Goal: Task Accomplishment & Management: Complete application form

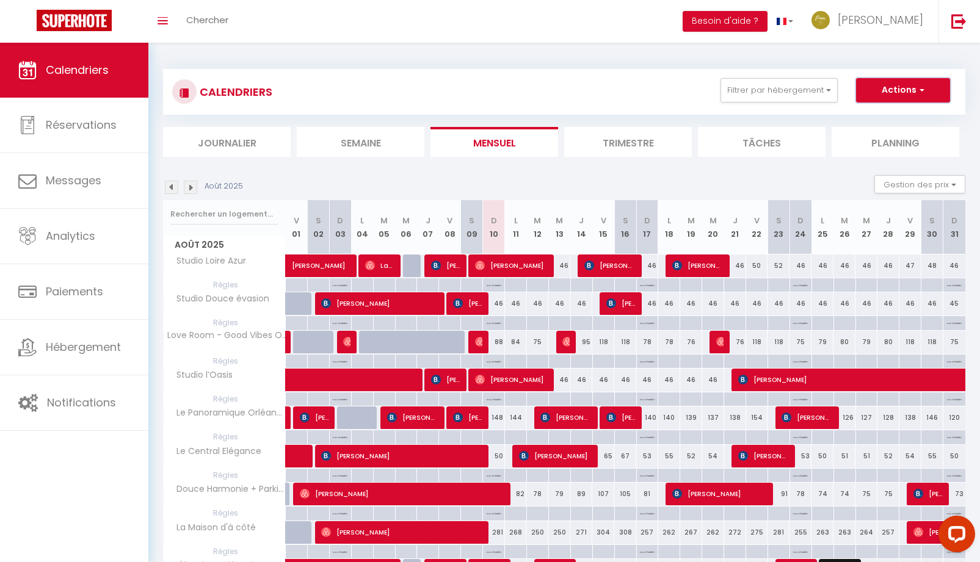
click at [910, 95] on button "Actions" at bounding box center [903, 90] width 94 height 24
click at [901, 121] on link "Nouvelle réservation" at bounding box center [890, 118] width 106 height 18
select select
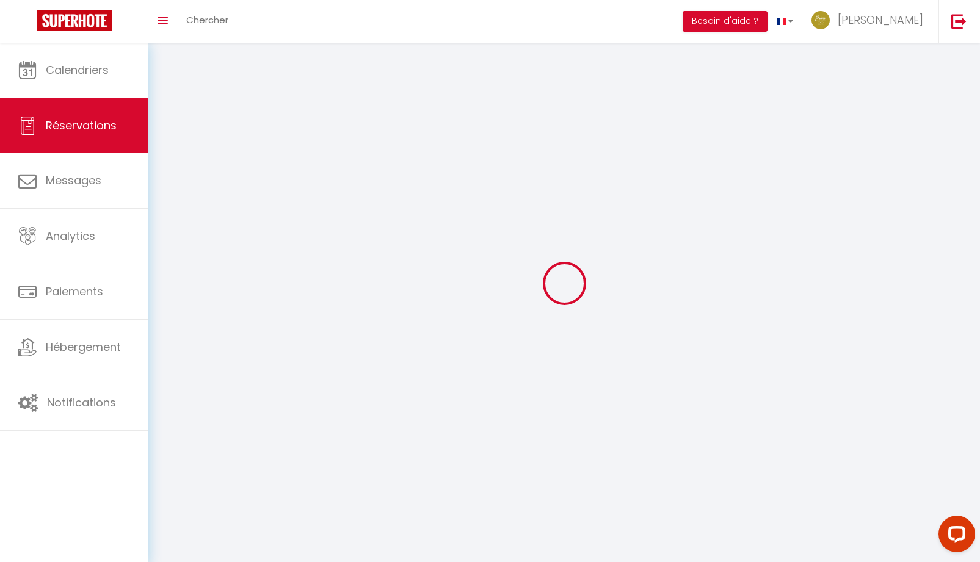
select select
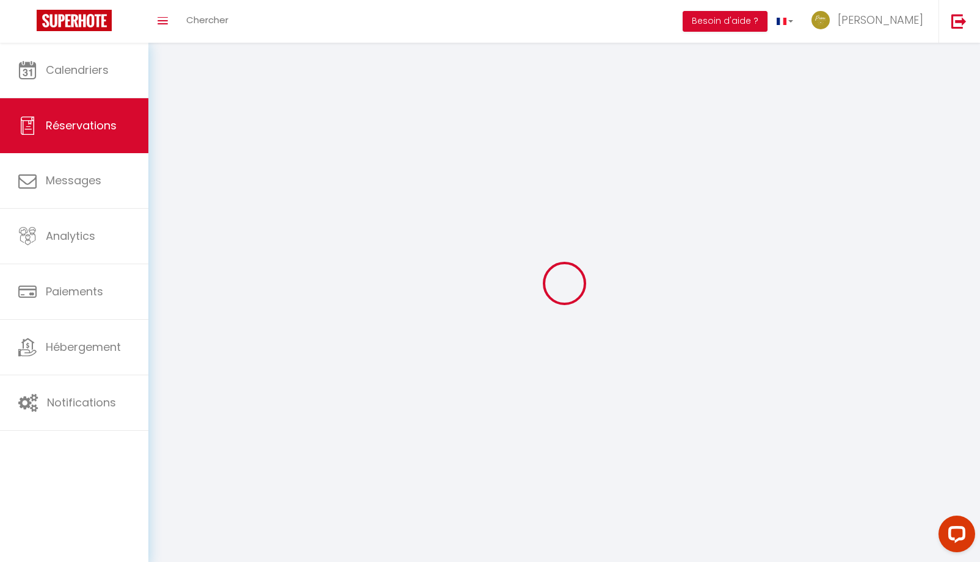
select select
checkbox input "false"
select select
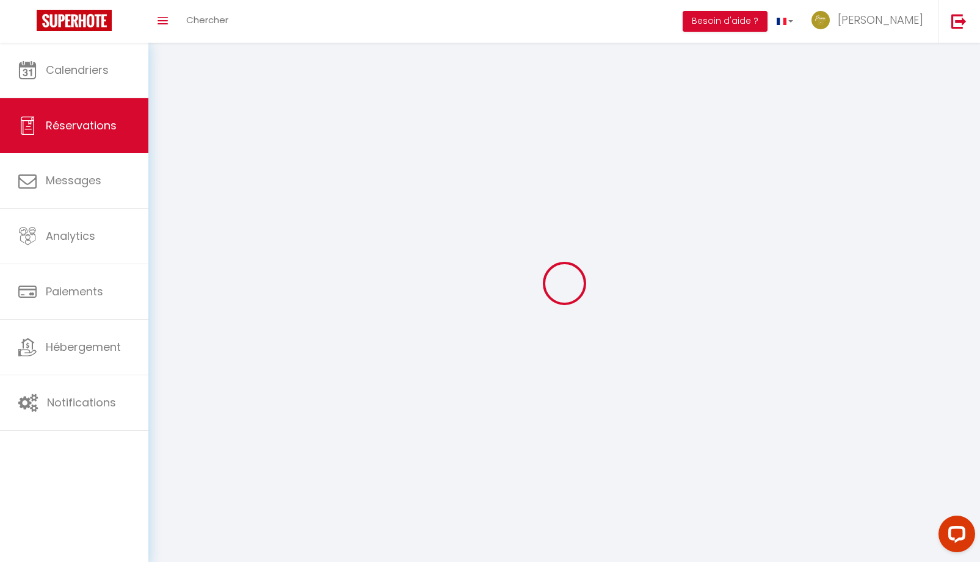
select select
checkbox input "false"
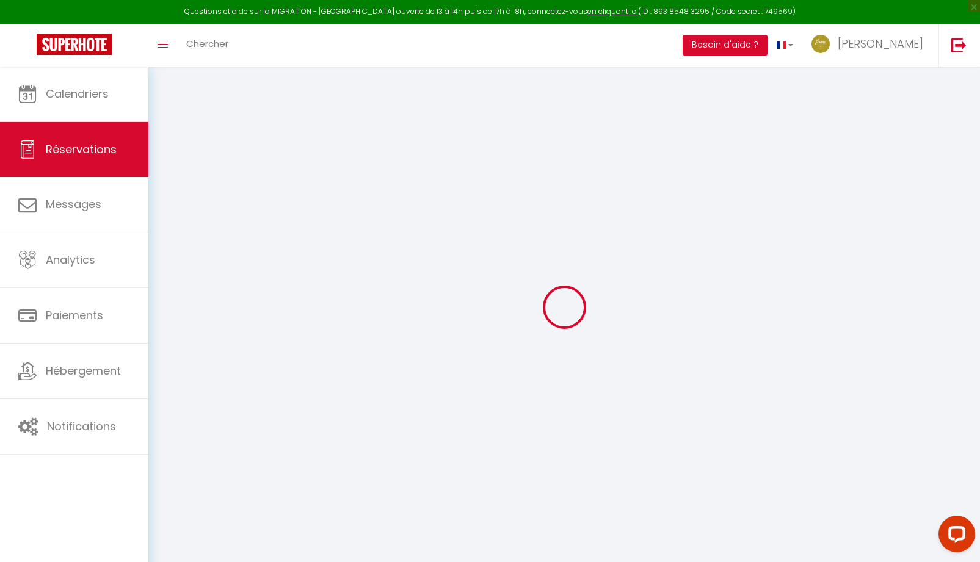
select select
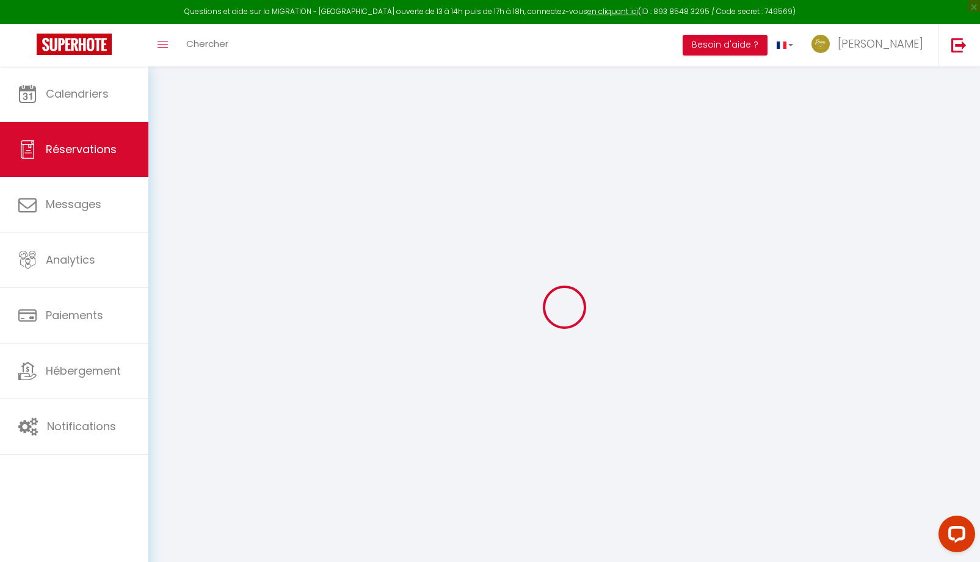
select select
checkbox input "false"
select select
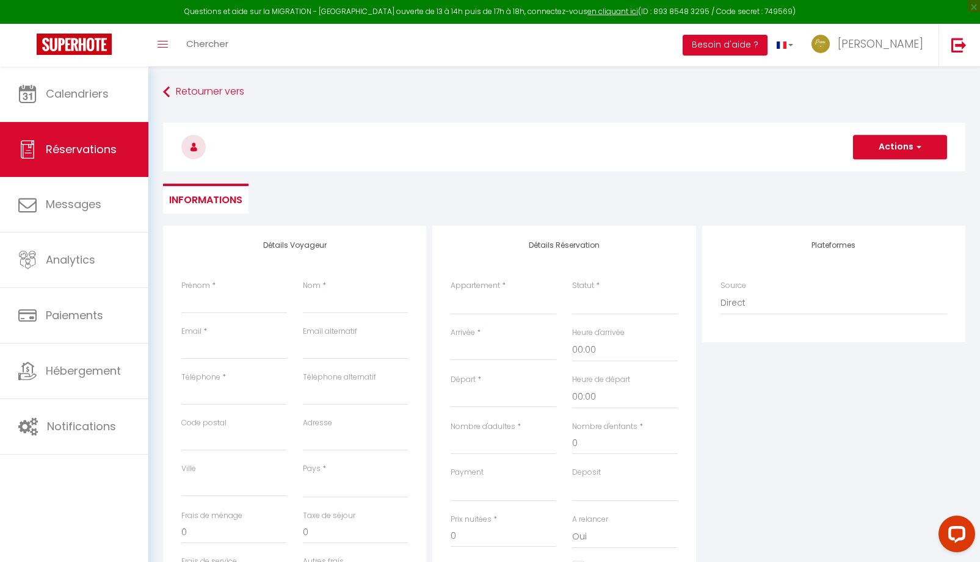
select select
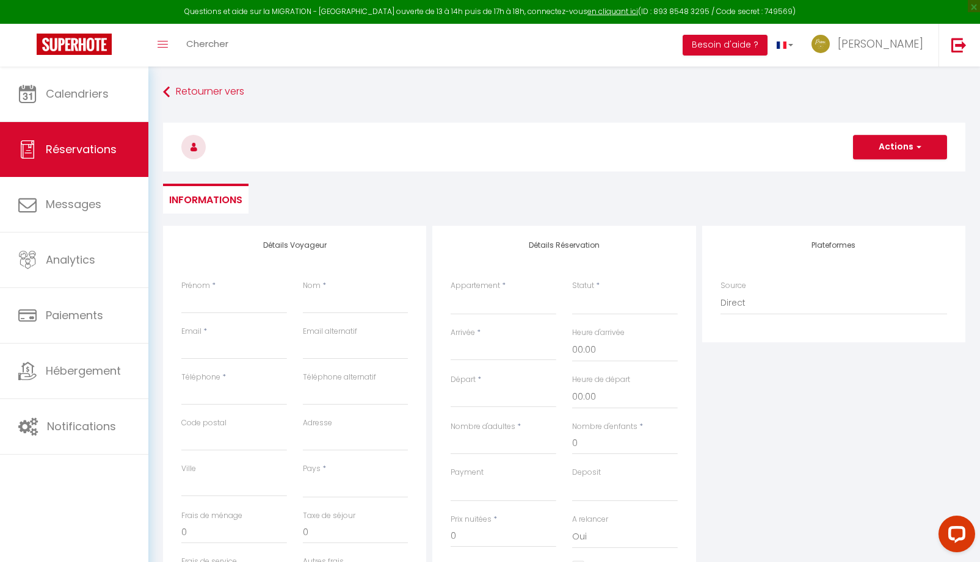
select select
checkbox input "false"
click at [461, 310] on select "L'évasion Orléanaise Love Room - Good Vibes Only L’escale 2 - Proche Gare d'Orl…" at bounding box center [503, 303] width 106 height 23
select select "44461"
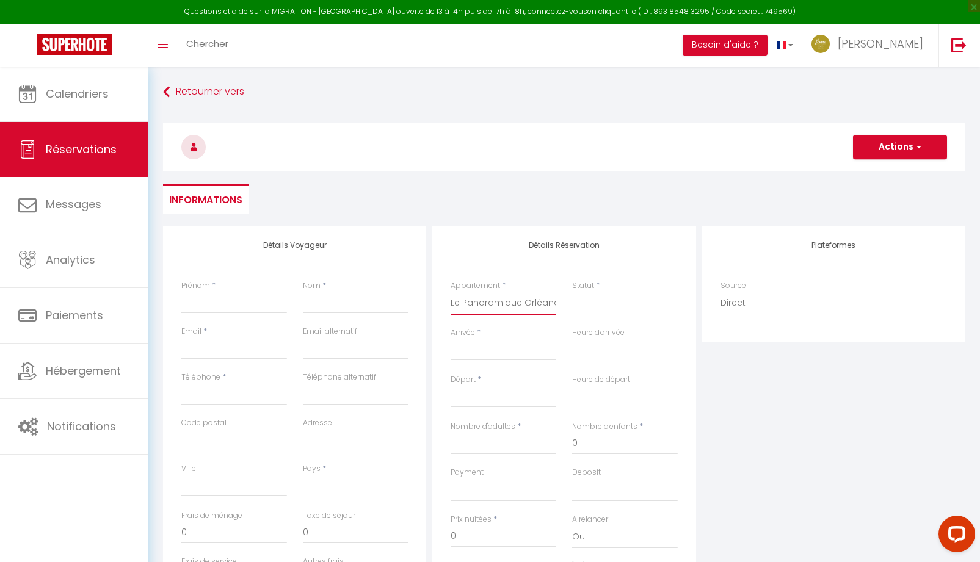
click at [450, 292] on select "L'évasion Orléanaise Love Room - Good Vibes Only L’escale 2 - Proche Gare d'Orl…" at bounding box center [503, 303] width 106 height 23
select select
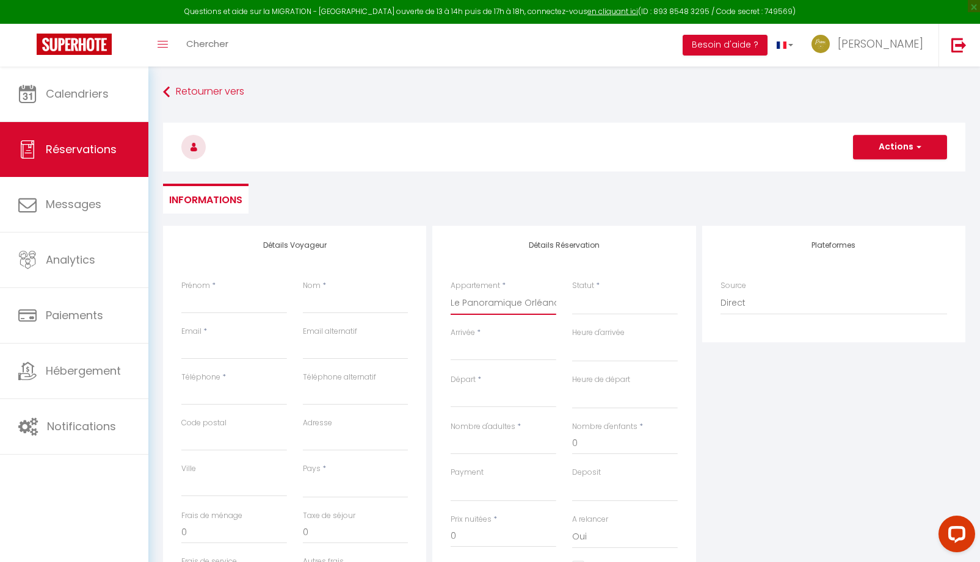
select select
checkbox input "false"
click at [478, 350] on input "Arrivée" at bounding box center [503, 351] width 106 height 16
click at [478, 355] on input "Arrivée" at bounding box center [503, 351] width 106 height 16
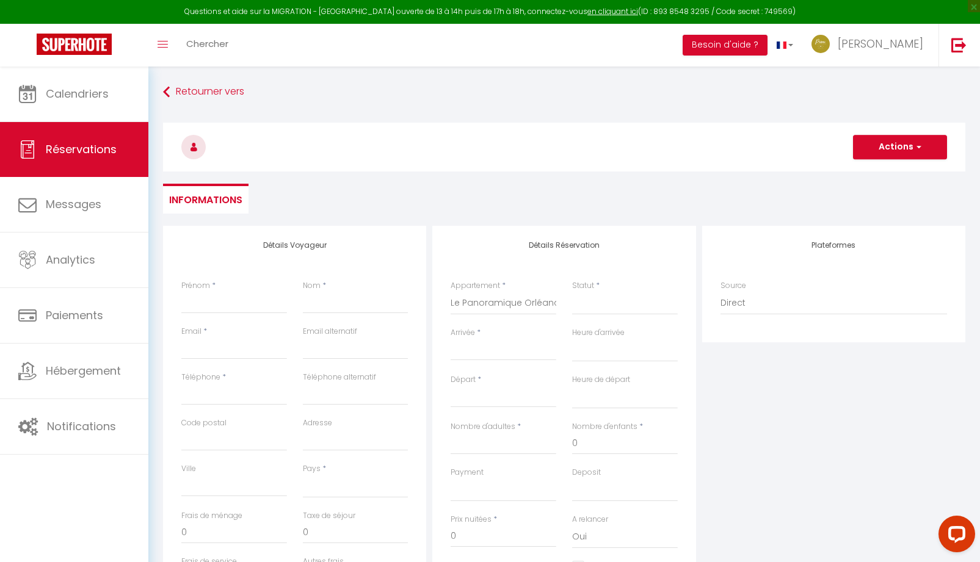
select select
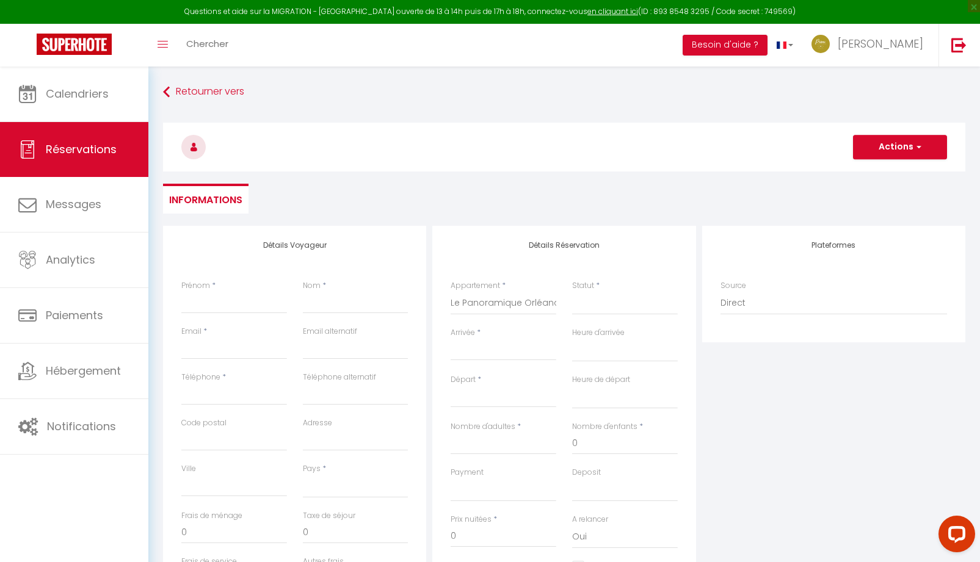
select select
checkbox input "false"
click at [507, 354] on input "Arrivée" at bounding box center [503, 351] width 106 height 16
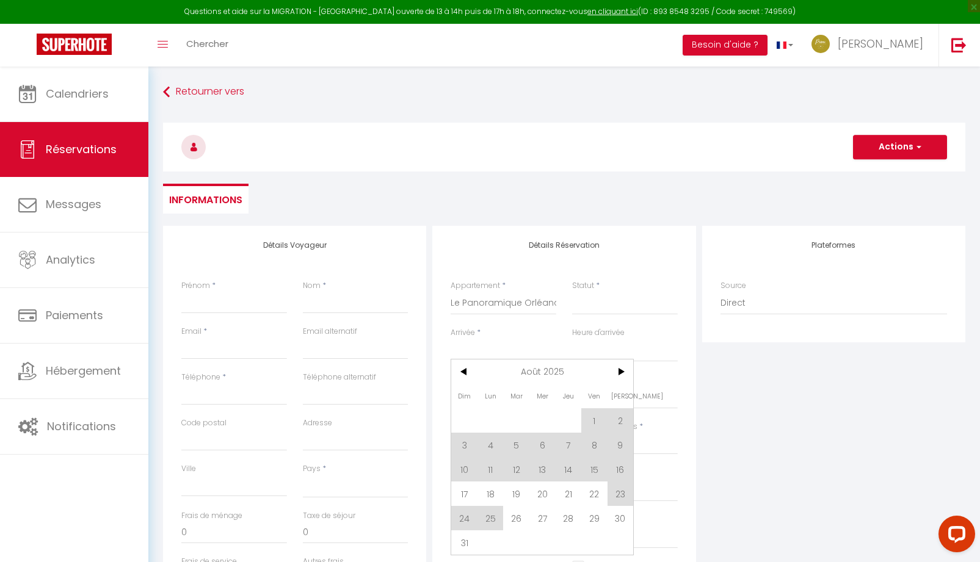
drag, startPoint x: 460, startPoint y: 467, endPoint x: 489, endPoint y: 400, distance: 73.2
click at [461, 467] on span "10" at bounding box center [464, 469] width 26 height 24
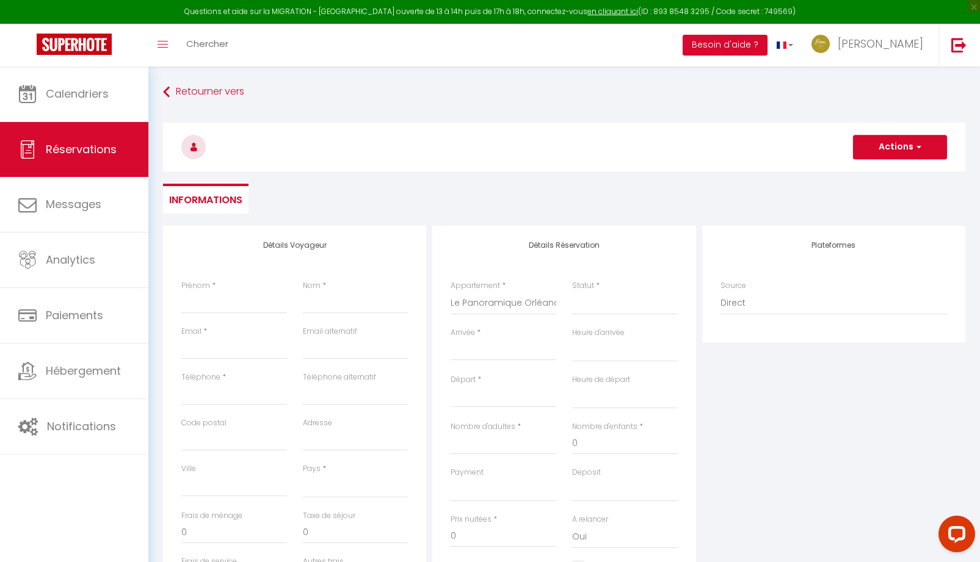
select select
type input "Dim 10 Août 2025"
select select
type input "Lun 11 Août 2025"
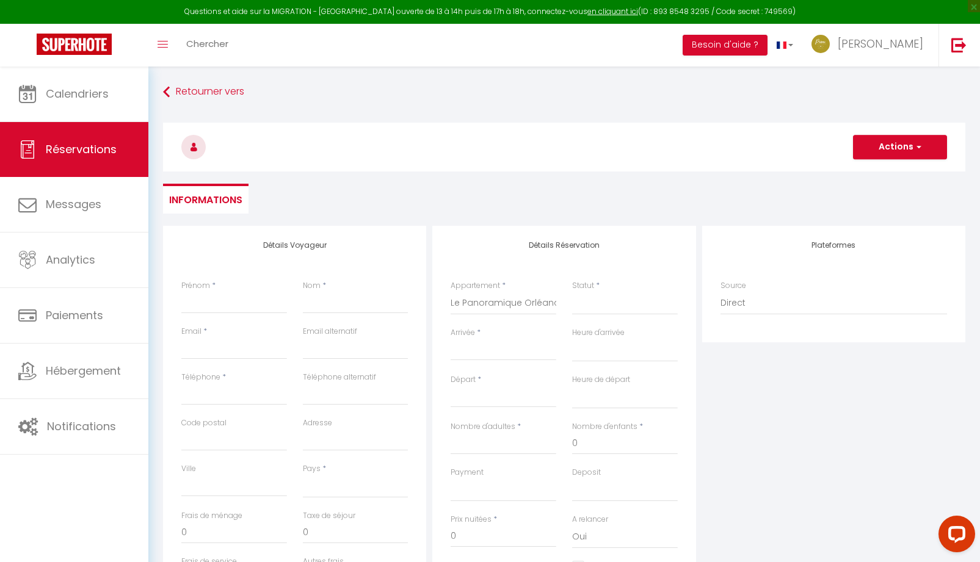
select select
checkbox input "false"
click at [489, 395] on input "Lun 11 Août 2025" at bounding box center [503, 398] width 106 height 16
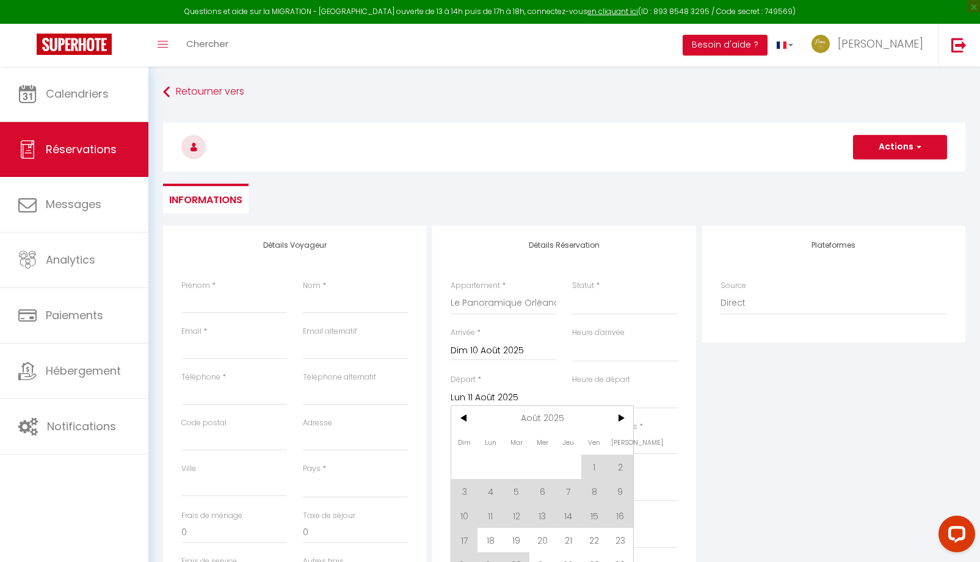
drag, startPoint x: 521, startPoint y: 519, endPoint x: 375, endPoint y: 522, distance: 146.5
click at [521, 519] on span "12" at bounding box center [516, 515] width 26 height 24
select select
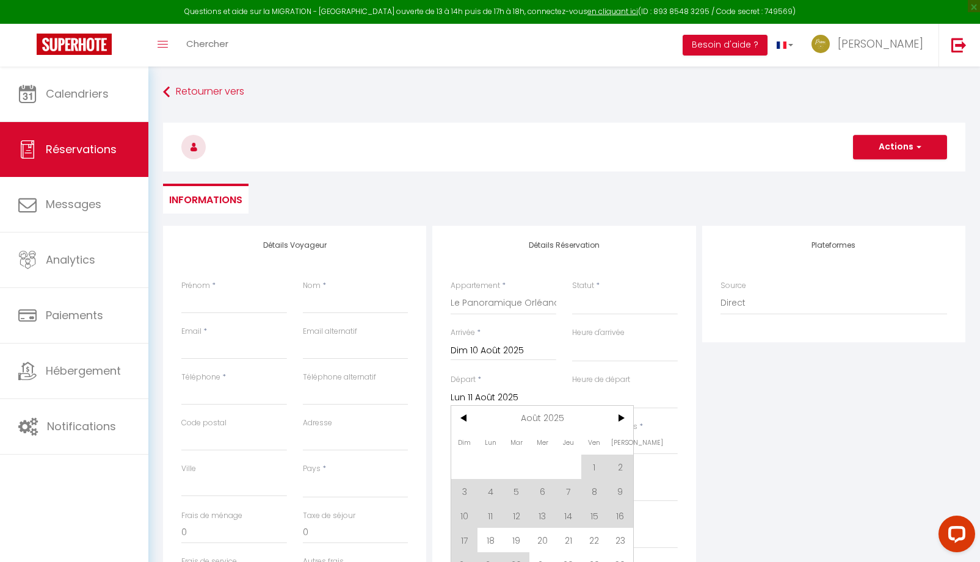
type input "[DATE] Août 2025"
select select
checkbox input "false"
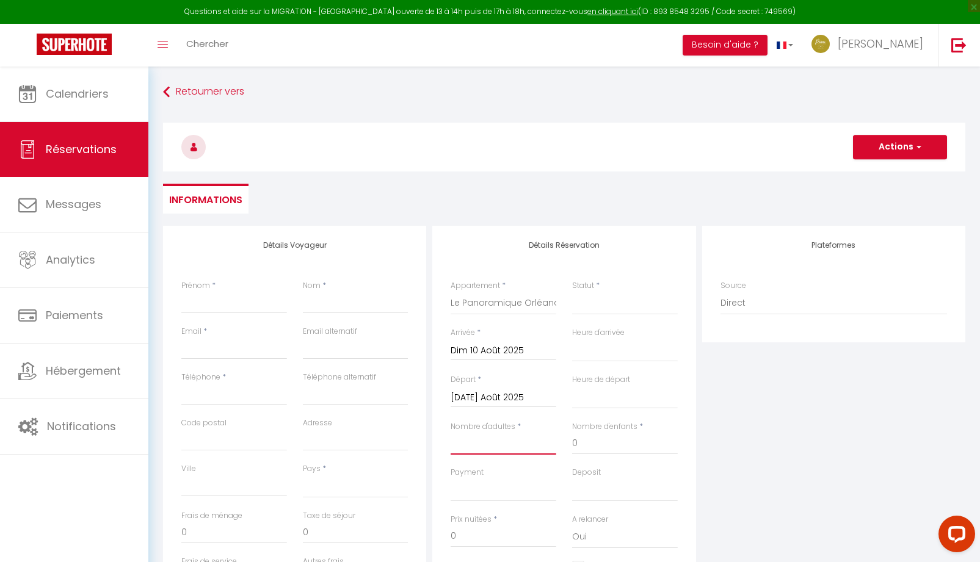
click at [464, 451] on input "Nombre d'adultes" at bounding box center [503, 444] width 106 height 22
type input "2"
select select
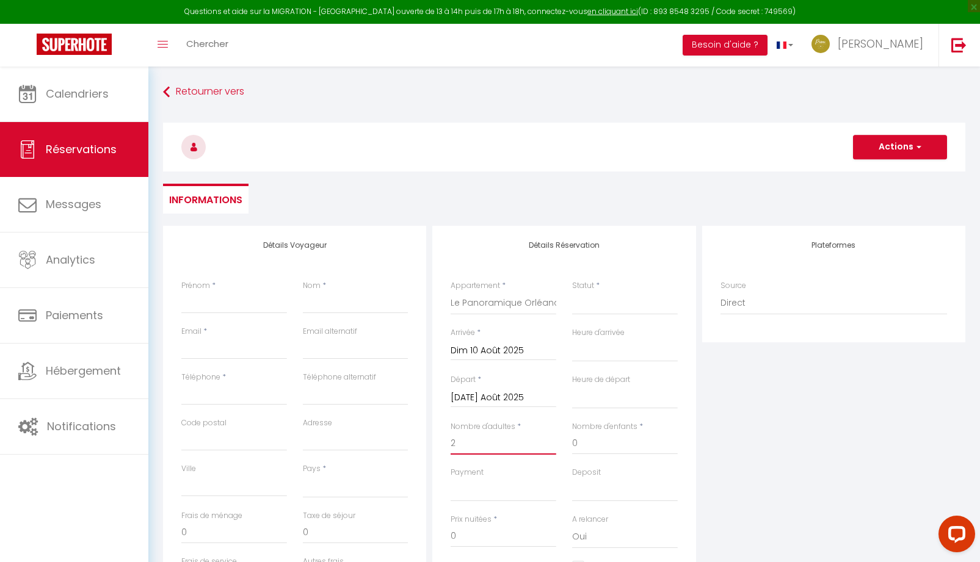
select select
checkbox input "false"
select select
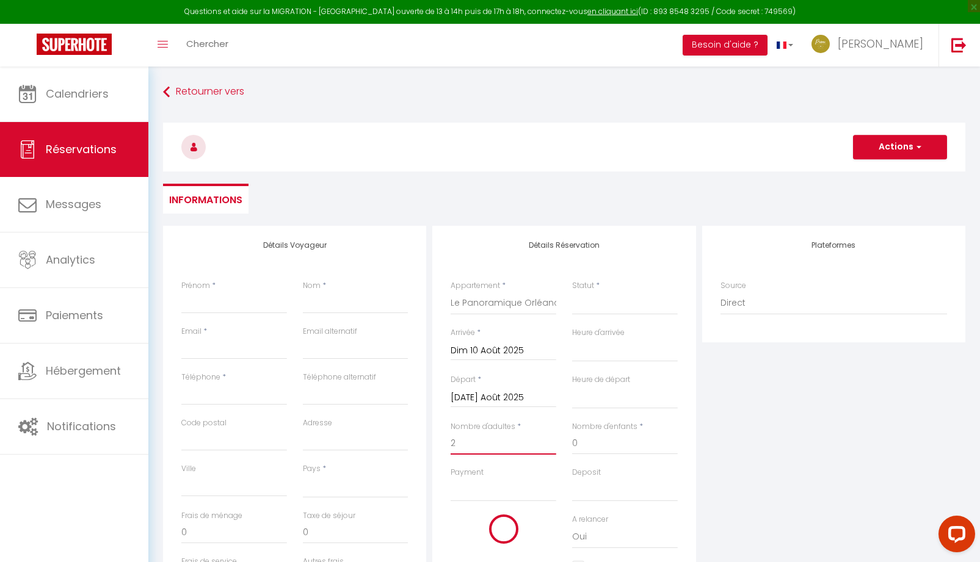
select select
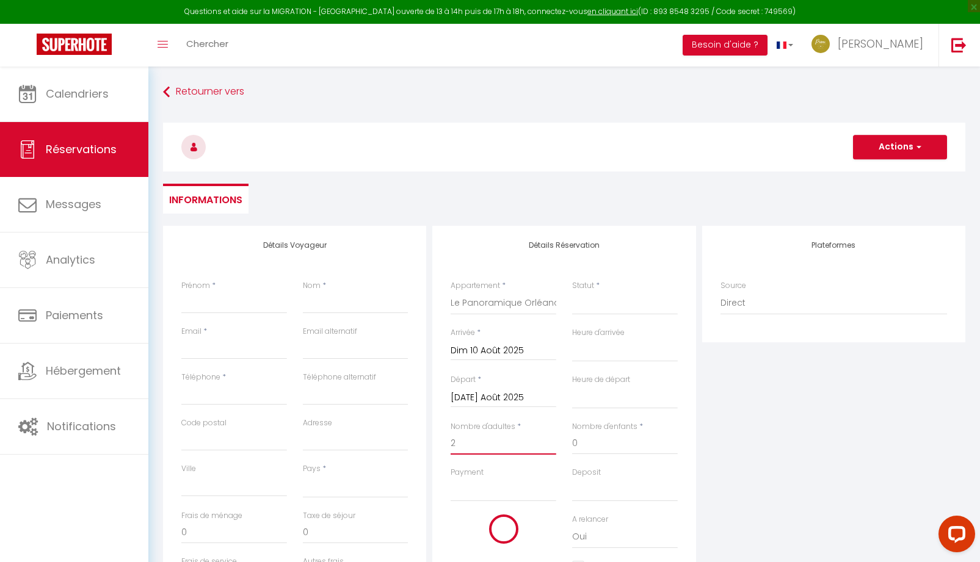
checkbox input "false"
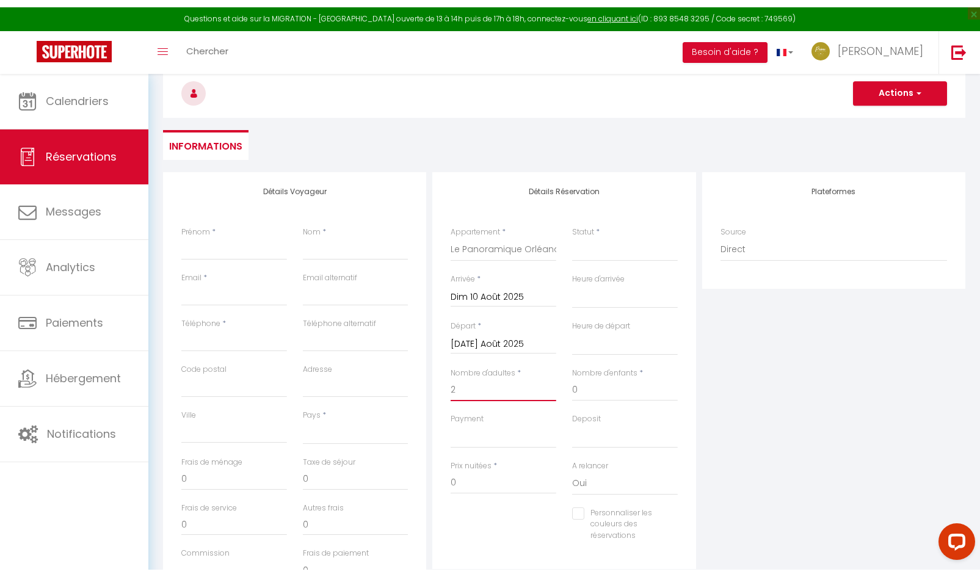
scroll to position [122, 0]
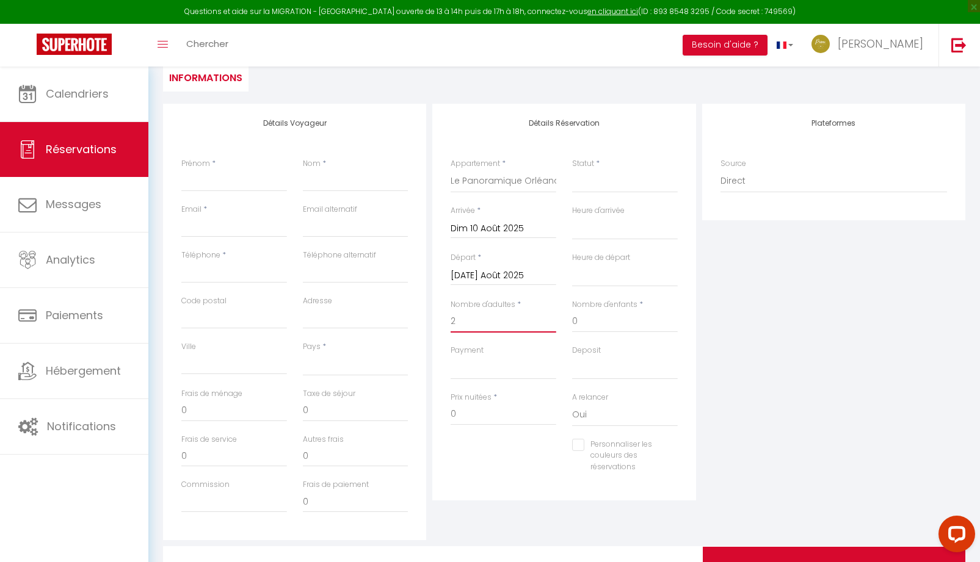
type input "2"
click at [468, 408] on input "0" at bounding box center [503, 414] width 106 height 22
select select
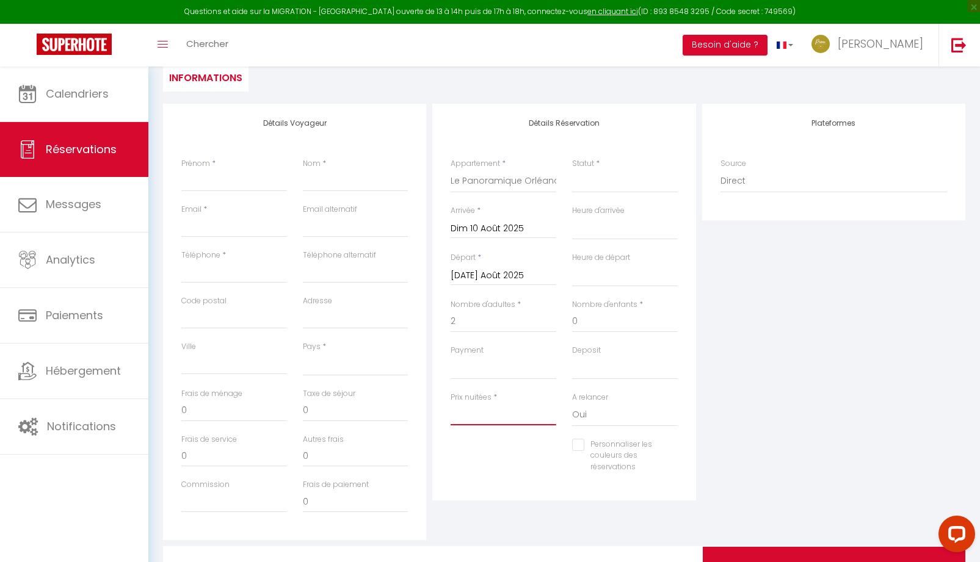
select select
checkbox input "false"
type input "3"
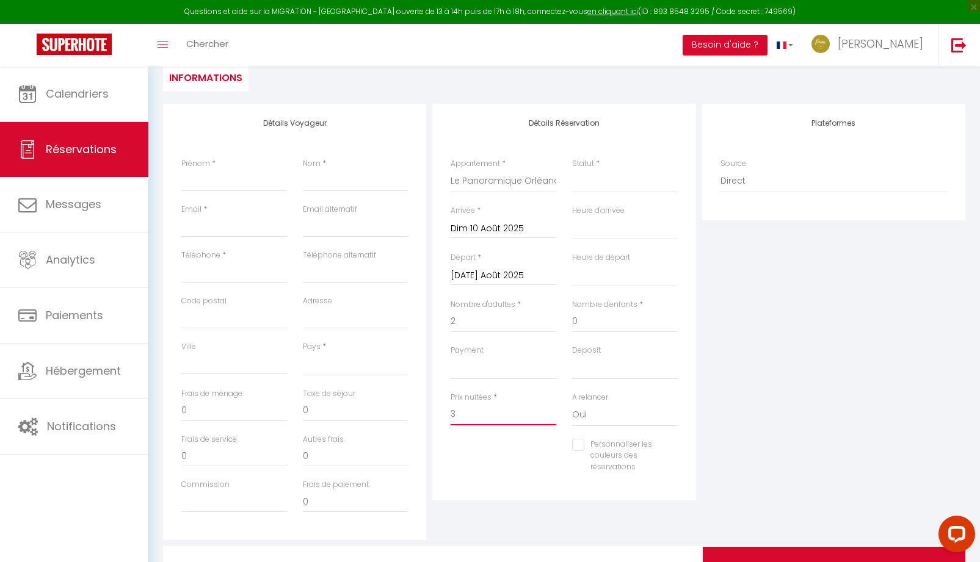
select select
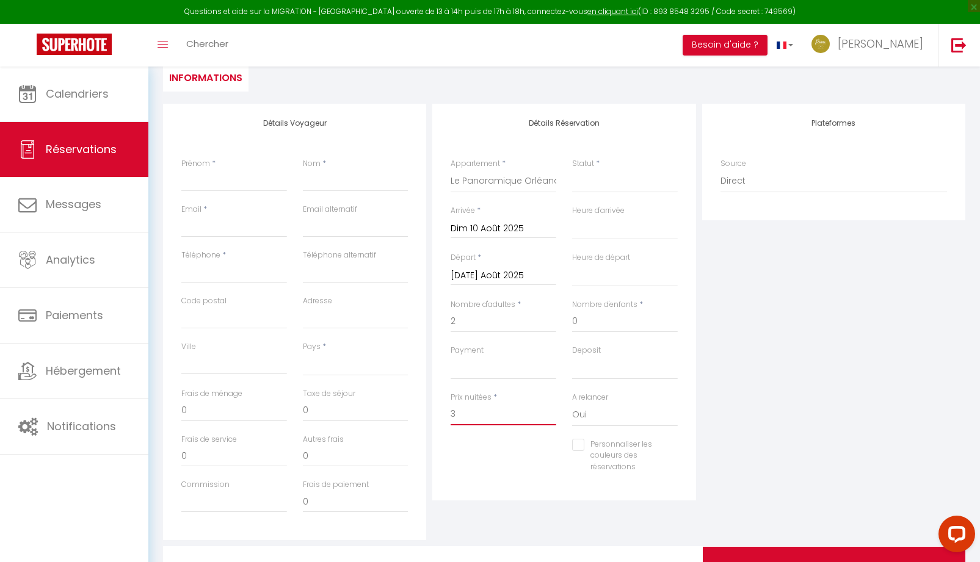
select select
checkbox input "false"
type input "31"
select select
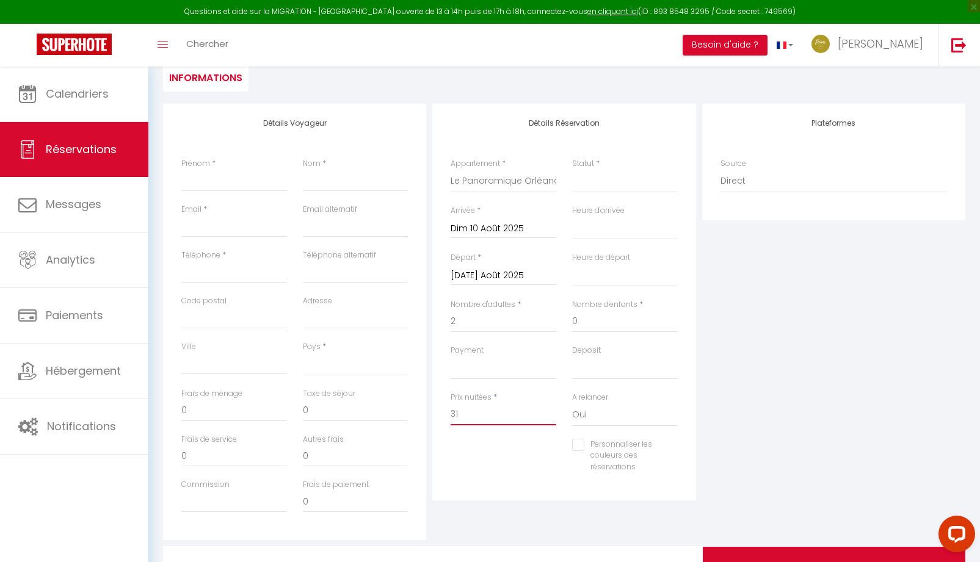
select select
checkbox input "false"
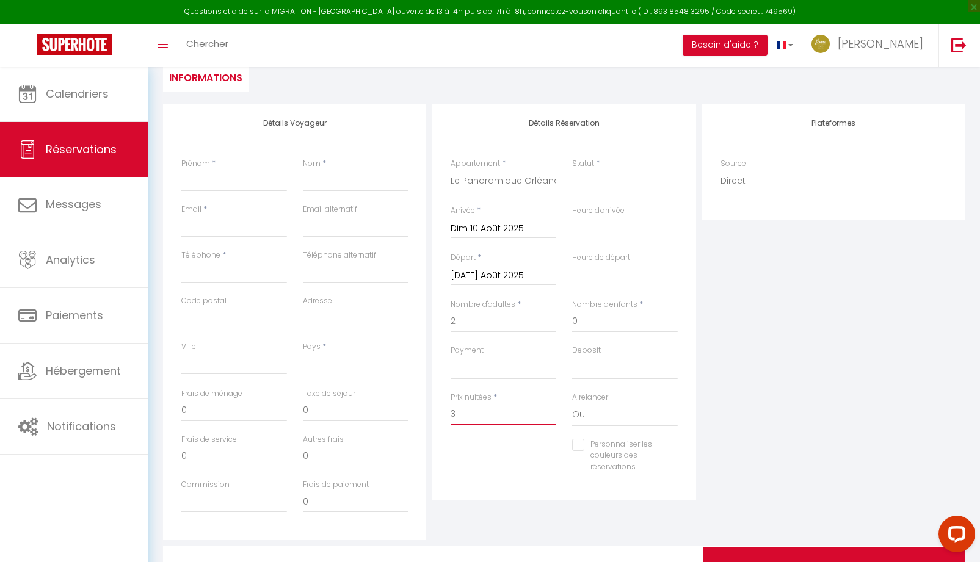
type input "319"
select select
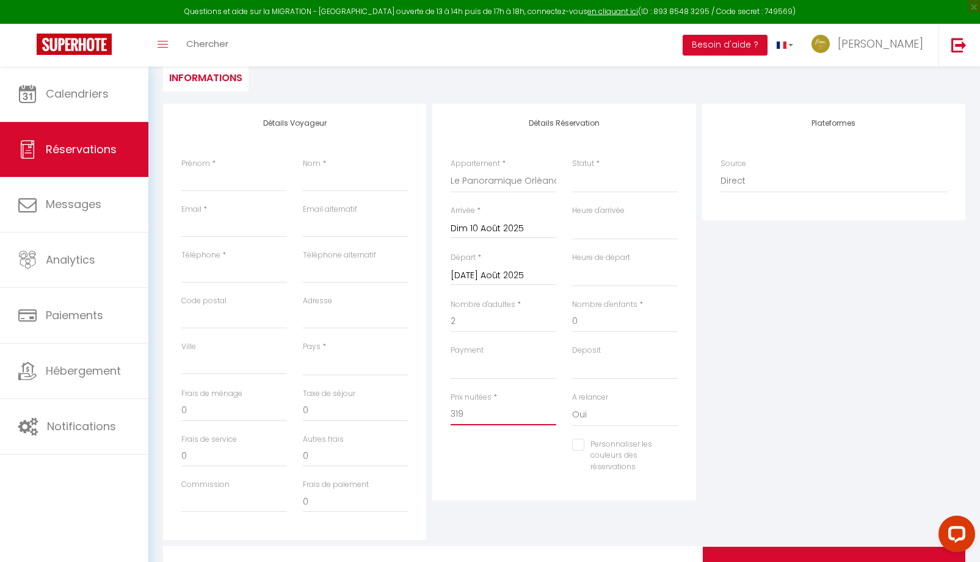
select select
checkbox input "false"
type input "319."
select select
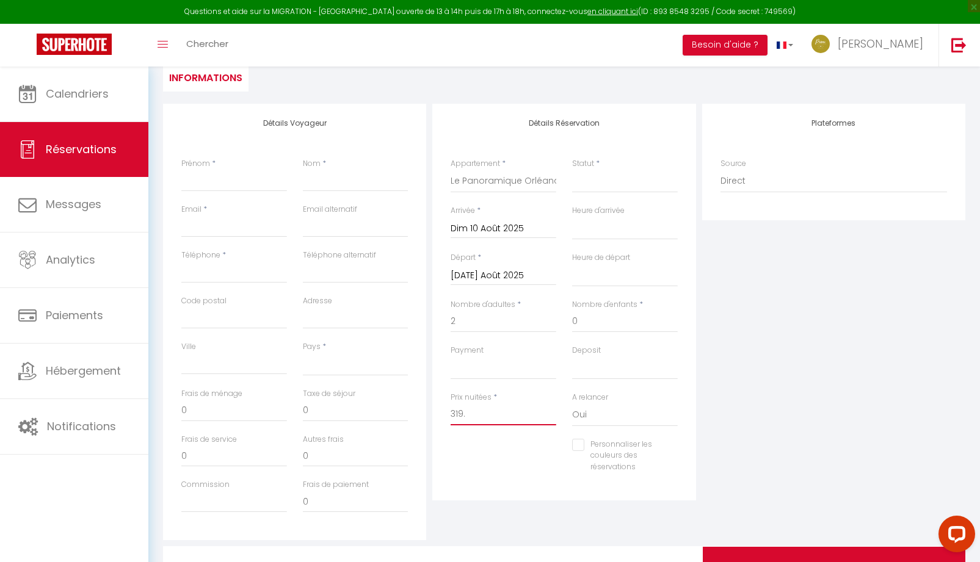
select select
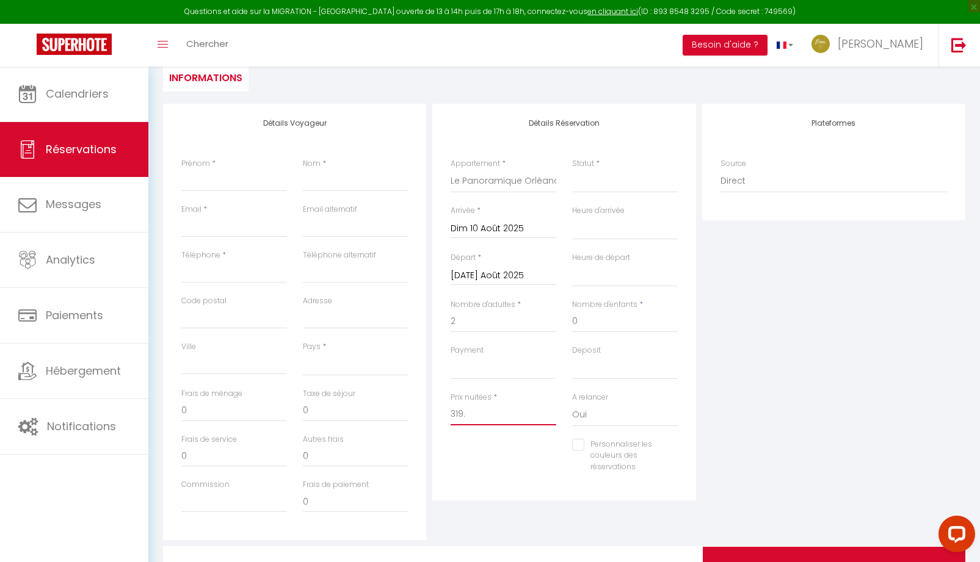
checkbox input "false"
type input "319.2"
select select
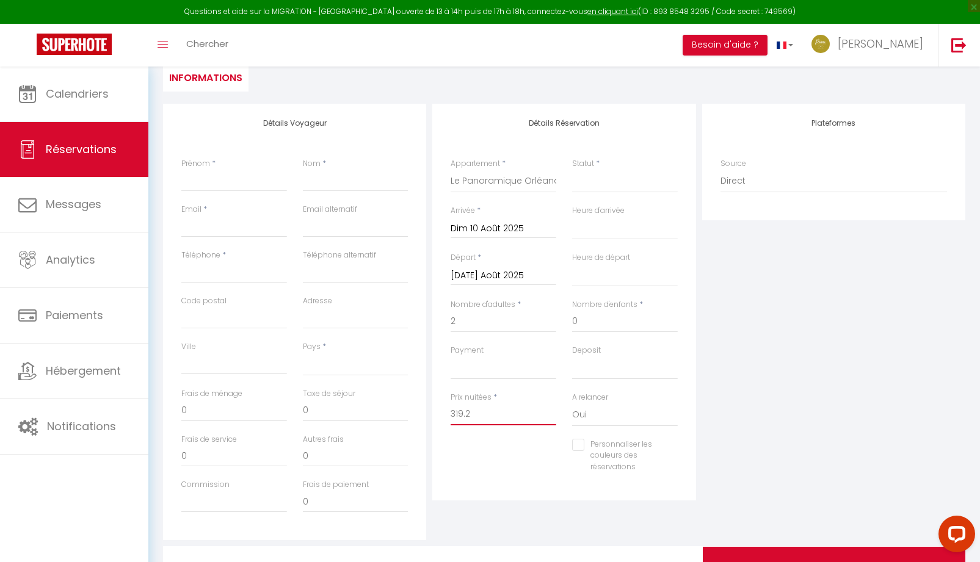
select select
checkbox input "false"
type input "319.20"
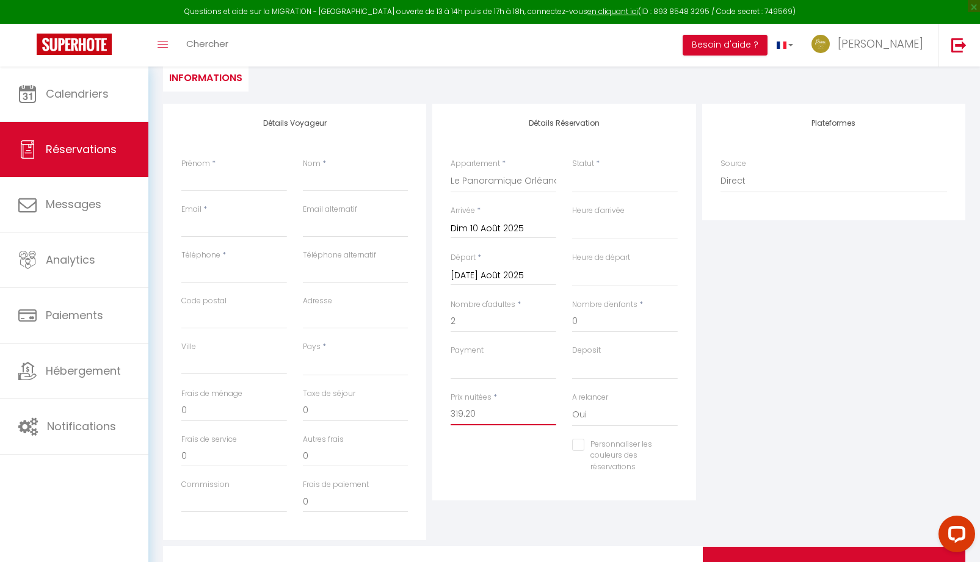
select select
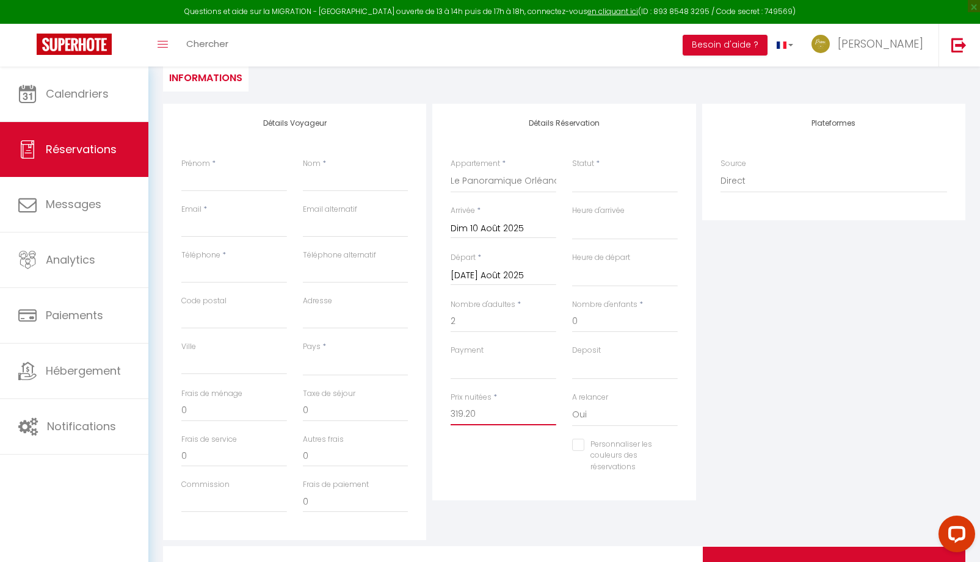
select select
checkbox input "false"
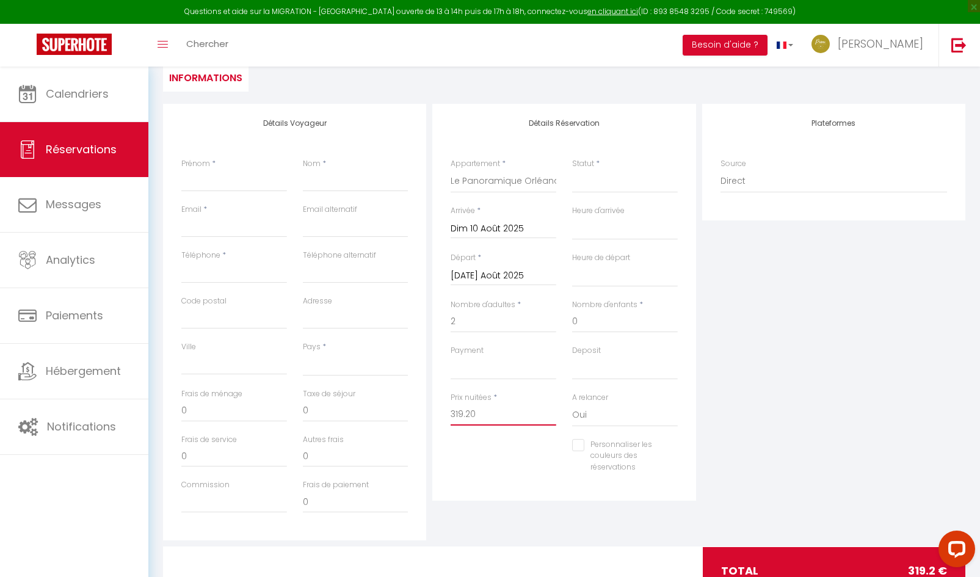
type input "319.20"
click at [808, 295] on div "Plateformes Source Direct [DOMAIN_NAME] [DOMAIN_NAME] Chalet montagne Expedia G…" at bounding box center [833, 322] width 269 height 436
click at [250, 188] on input "Prénom" at bounding box center [234, 181] width 106 height 22
type input "J"
select select
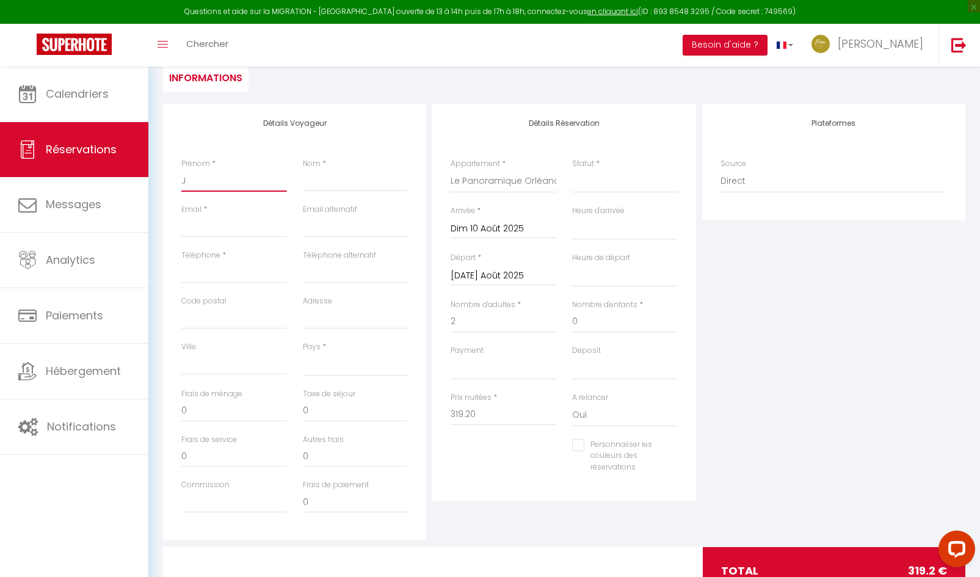
select select
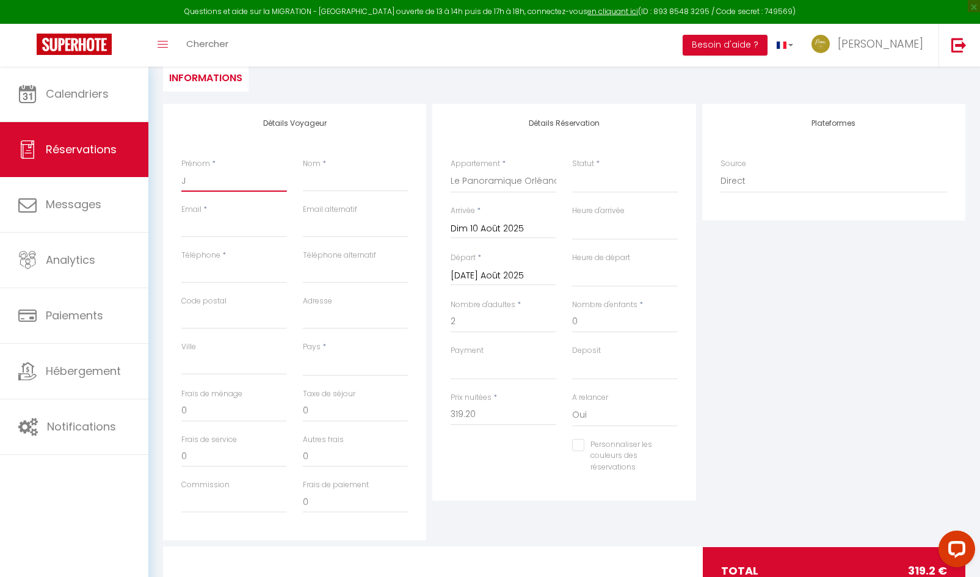
checkbox input "false"
type input "Je"
select select
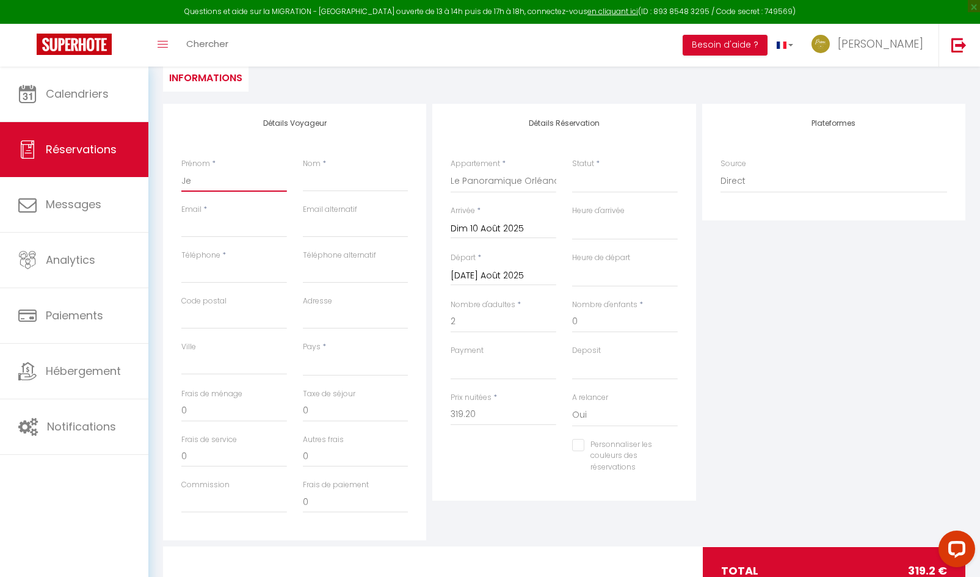
select select
checkbox input "false"
type input "Jea"
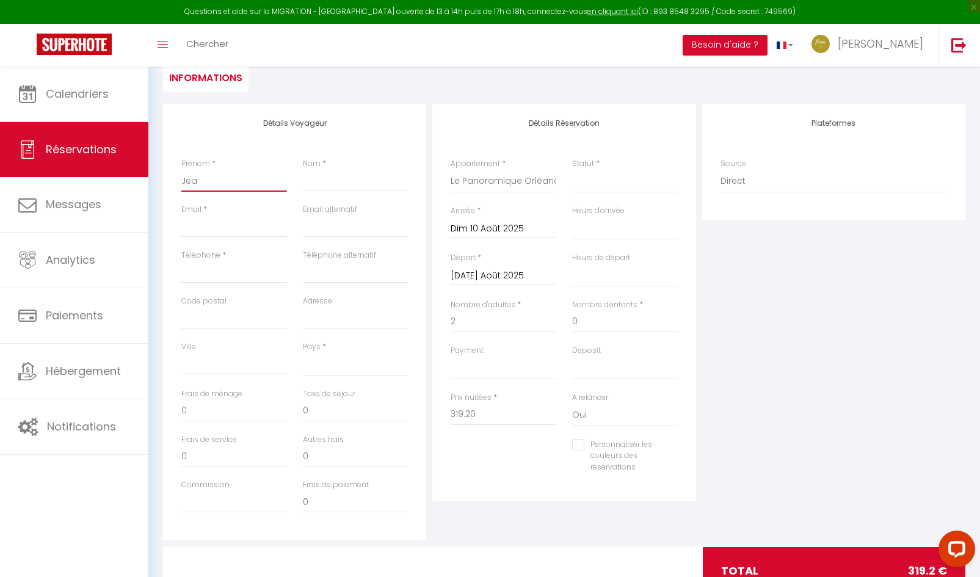
select select
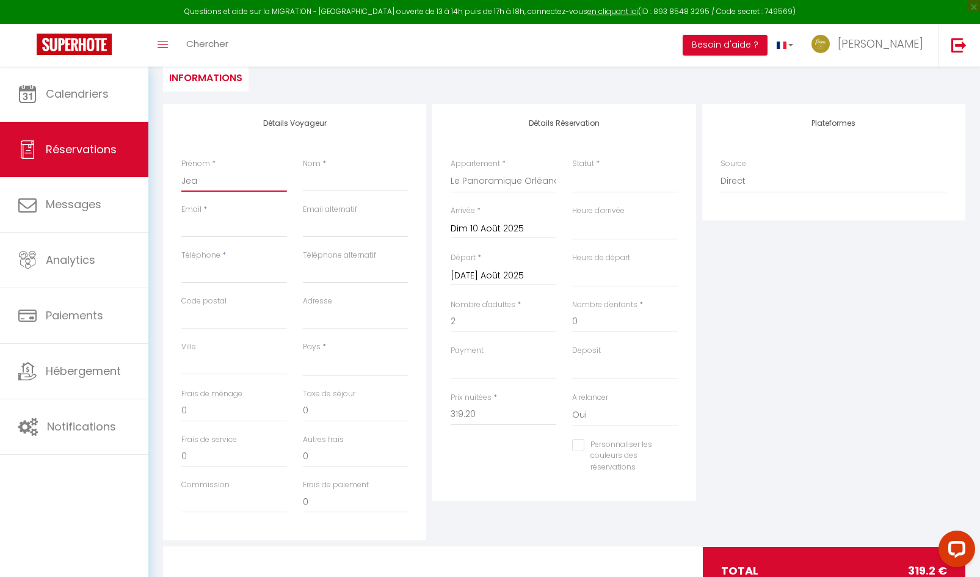
select select
checkbox input "false"
type input "Jeab"
select select
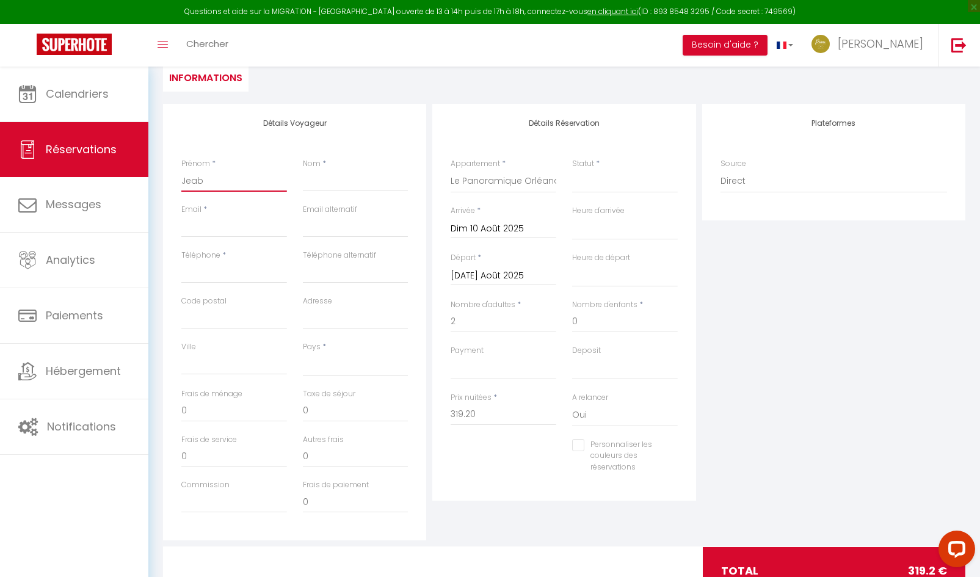
select select
checkbox input "false"
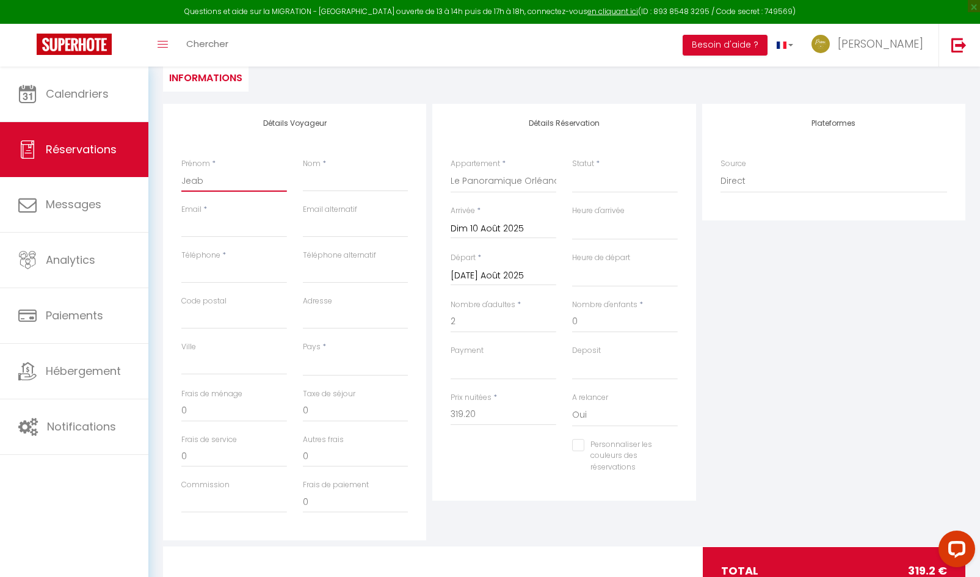
type input "Jea"
select select
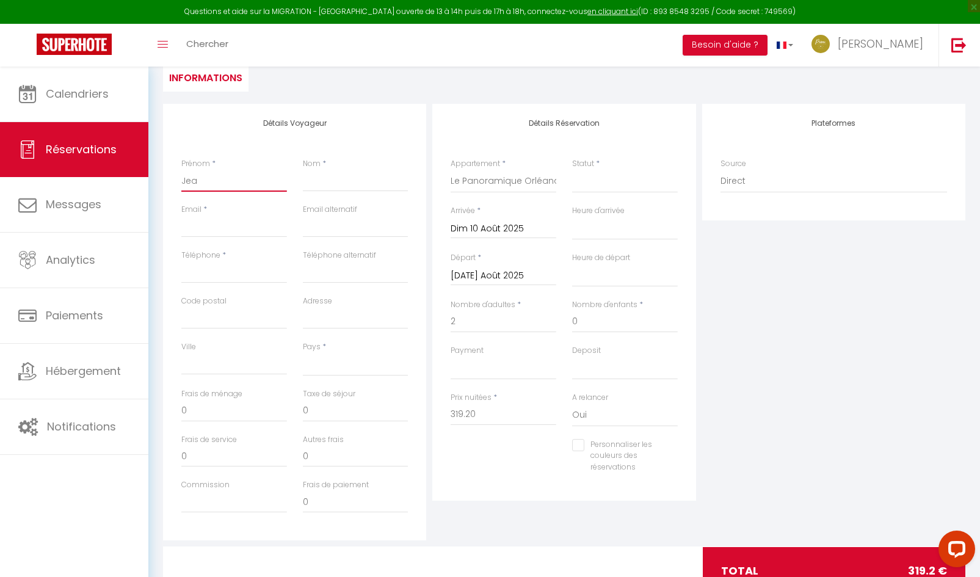
select select
checkbox input "false"
type input "Jean"
select select
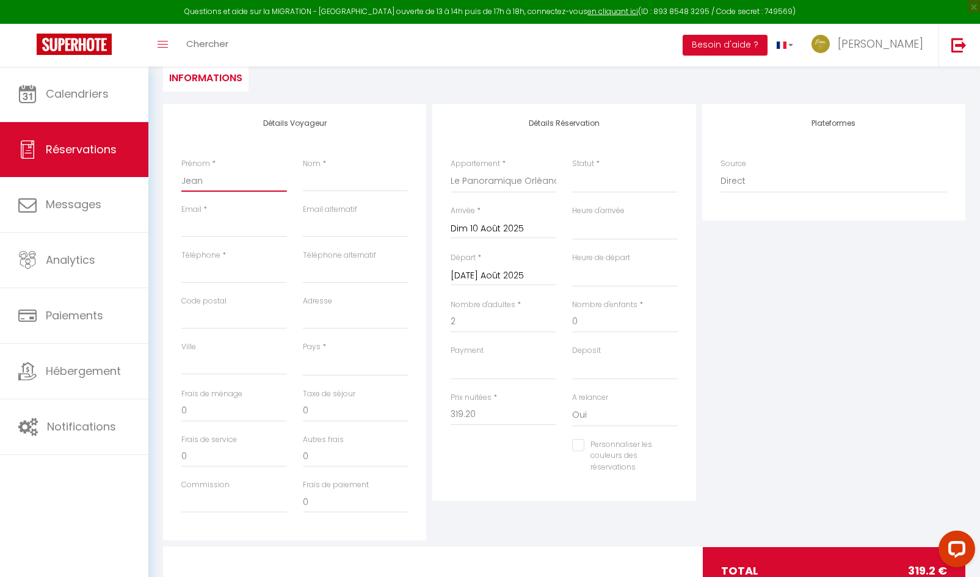
select select
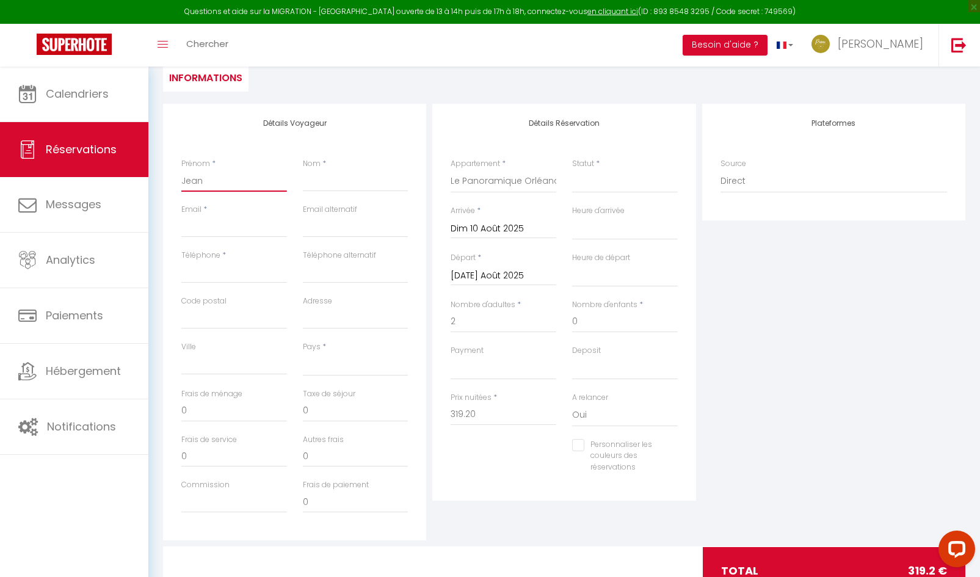
checkbox input "false"
type input "[PERSON_NAME]-"
select select
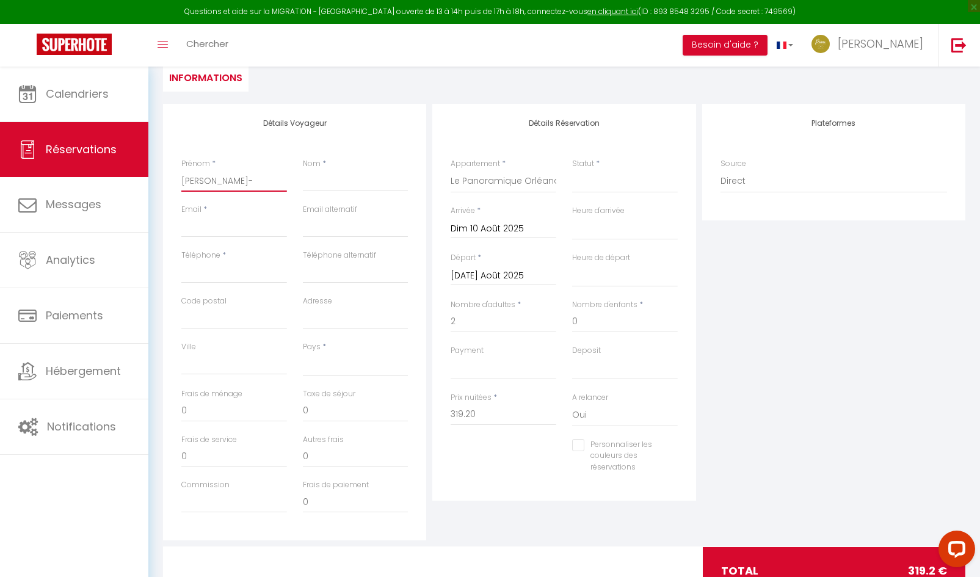
select select
checkbox input "false"
type input "[PERSON_NAME]"
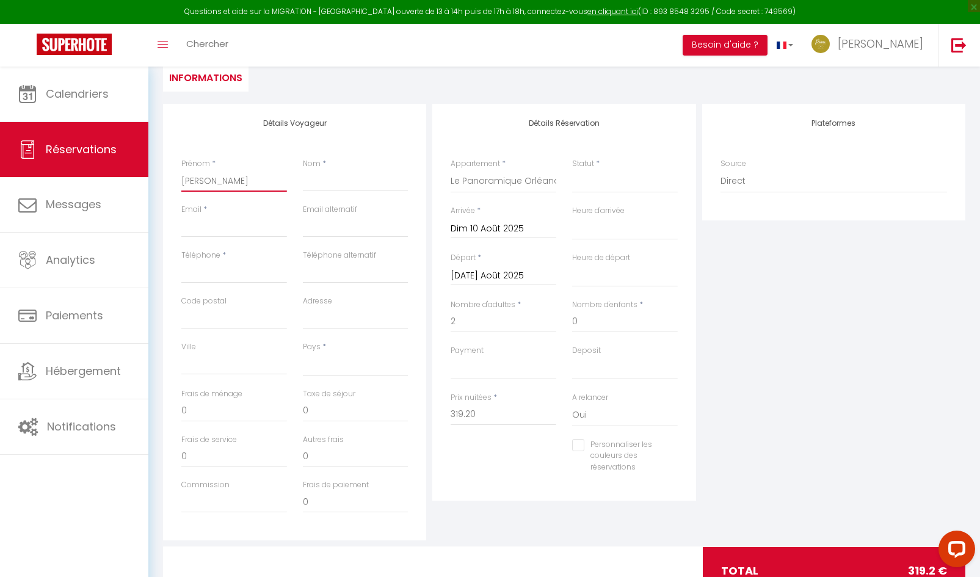
select select
drag, startPoint x: 244, startPoint y: 184, endPoint x: 182, endPoint y: 185, distance: 62.3
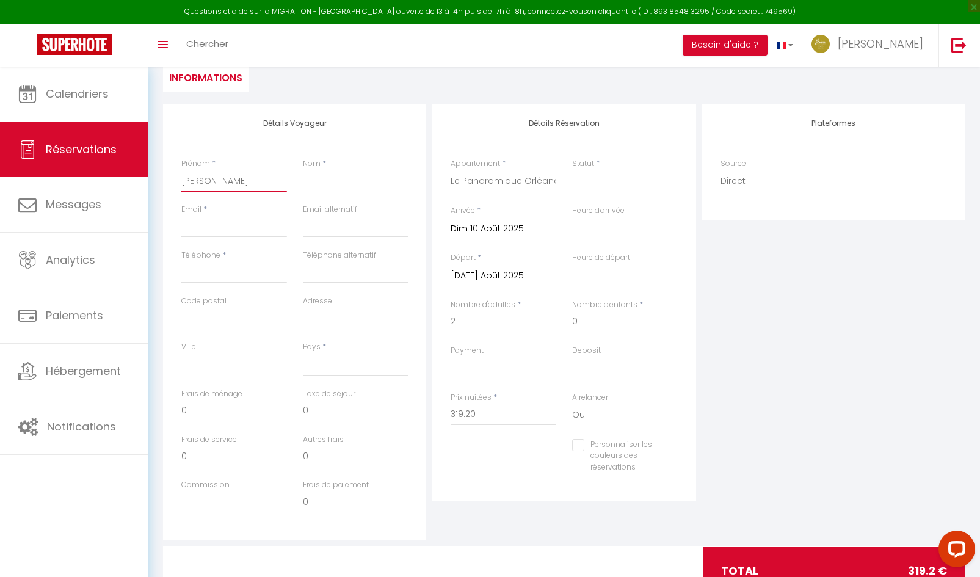
click at [182, 185] on input "[PERSON_NAME]" at bounding box center [234, 181] width 106 height 22
click at [335, 187] on input "Nom" at bounding box center [356, 181] width 106 height 22
paste input "[PERSON_NAME]"
click at [225, 187] on input "Prénom" at bounding box center [234, 181] width 106 height 22
click at [218, 229] on input "Email client" at bounding box center [234, 226] width 106 height 22
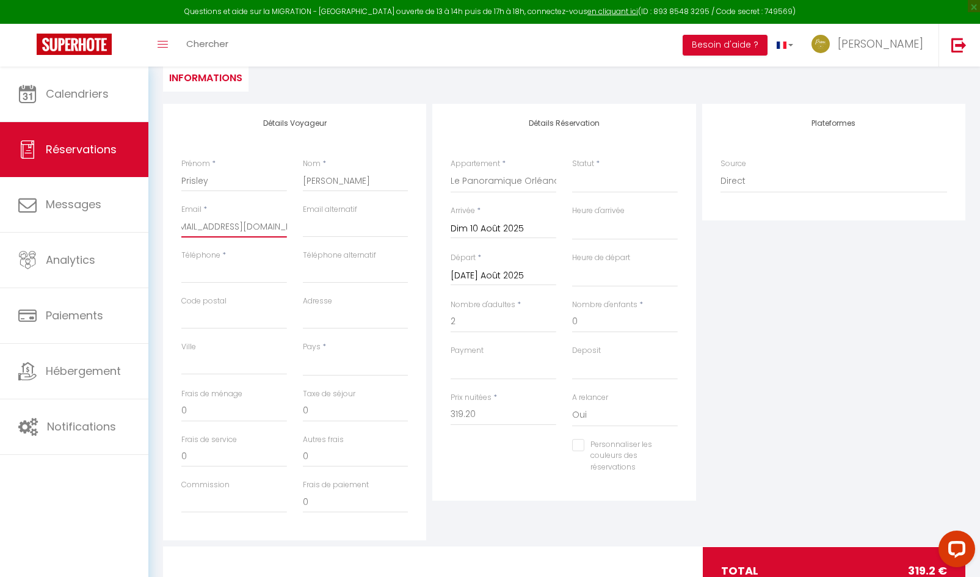
scroll to position [0, 19]
click at [218, 225] on input "[EMAIL_ADDRESS][DOMAIN_NAME]" at bounding box center [234, 226] width 106 height 22
click at [231, 272] on input "Téléphone" at bounding box center [234, 272] width 106 height 22
click at [318, 361] on select "[GEOGRAPHIC_DATA] [GEOGRAPHIC_DATA] [GEOGRAPHIC_DATA] [GEOGRAPHIC_DATA] [GEOGRA…" at bounding box center [356, 364] width 106 height 23
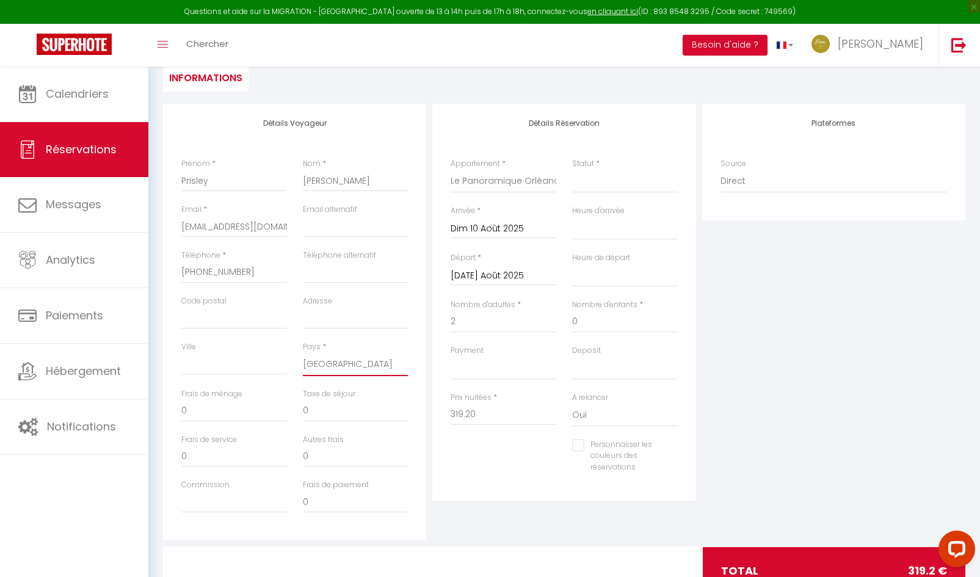
click at [303, 353] on select "[GEOGRAPHIC_DATA] [GEOGRAPHIC_DATA] [GEOGRAPHIC_DATA] [GEOGRAPHIC_DATA] [GEOGRA…" at bounding box center [356, 364] width 106 height 23
click at [597, 275] on select "00:00 00:30 01:00 01:30 02:00 02:30 03:00 03:30 04:00 04:30 05:00 05:30 06:00 0…" at bounding box center [625, 275] width 106 height 23
click at [572, 264] on select "00:00 00:30 01:00 01:30 02:00 02:30 03:00 03:30 04:00 04:30 05:00 05:30 06:00 0…" at bounding box center [625, 275] width 106 height 23
click at [599, 188] on select "Confirmé Non Confirmé [PERSON_NAME] par le voyageur No Show Request" at bounding box center [625, 181] width 106 height 23
click at [572, 170] on select "Confirmé Non Confirmé [PERSON_NAME] par le voyageur No Show Request" at bounding box center [625, 181] width 106 height 23
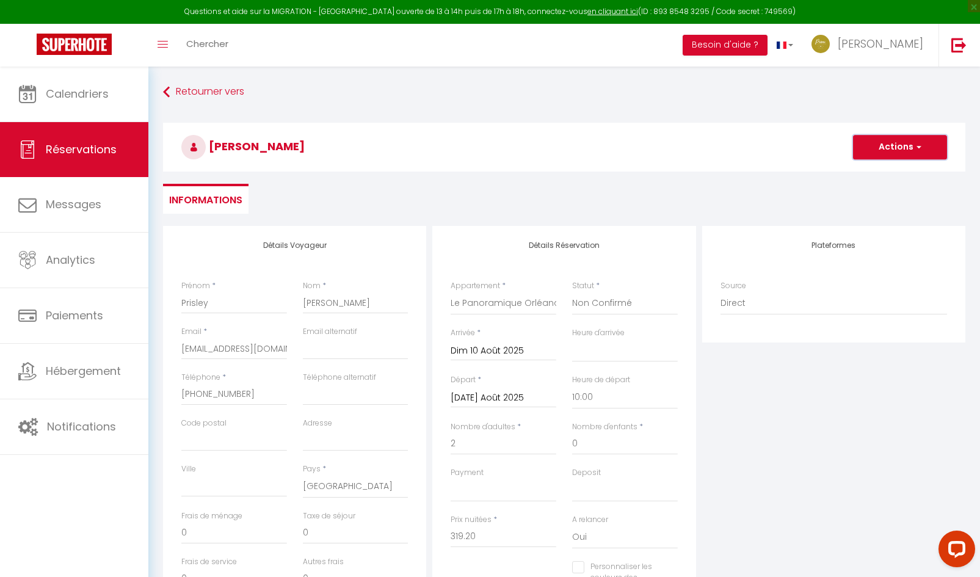
click at [904, 156] on button "Actions" at bounding box center [900, 147] width 94 height 24
click at [882, 170] on link "Enregistrer" at bounding box center [887, 174] width 96 height 16
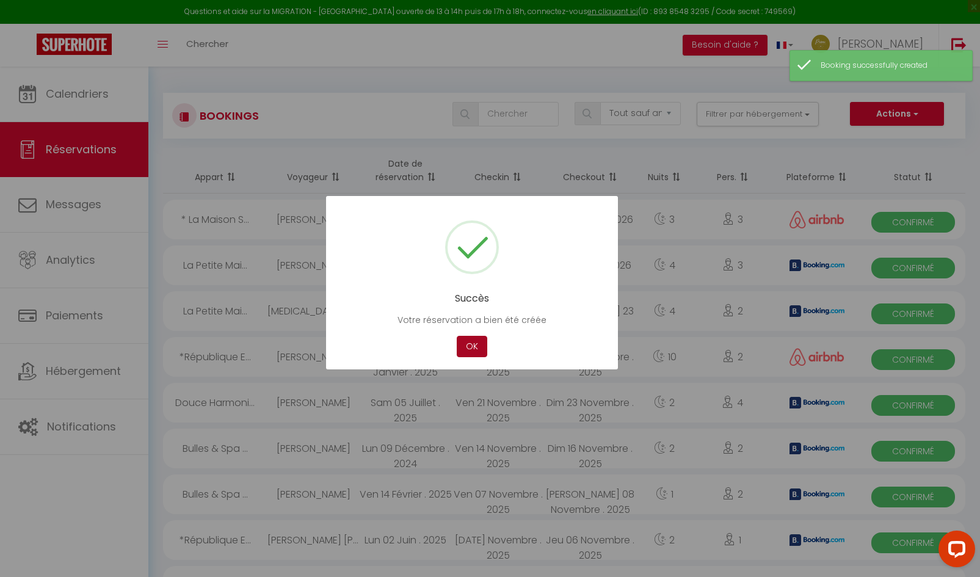
click at [471, 344] on button "OK" at bounding box center [471, 346] width 31 height 21
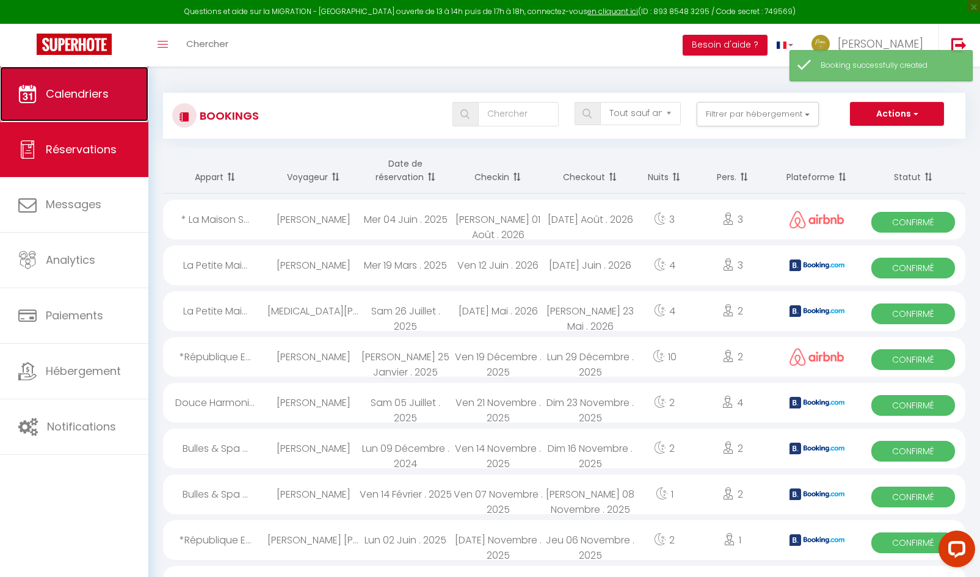
click at [111, 110] on link "Calendriers" at bounding box center [74, 94] width 148 height 55
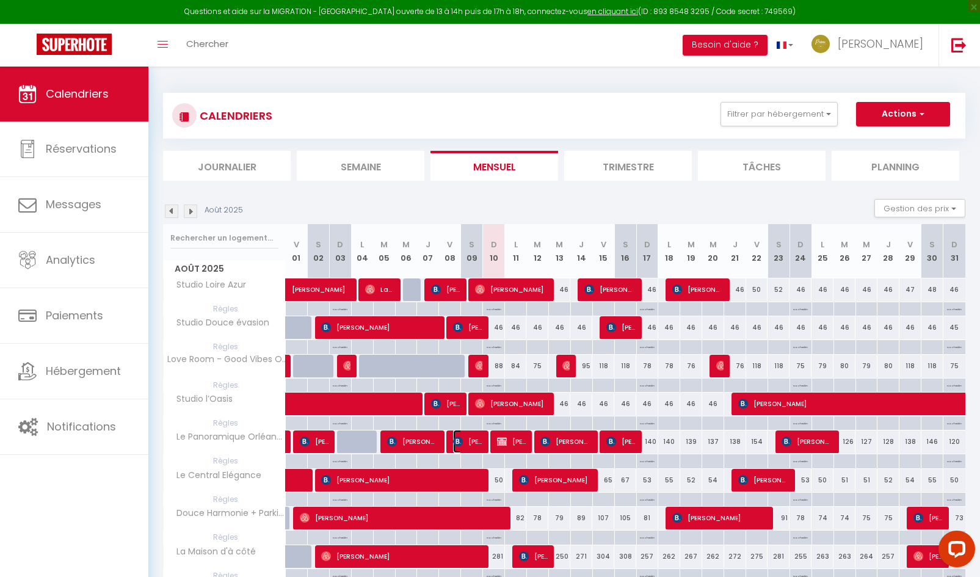
drag, startPoint x: 473, startPoint y: 447, endPoint x: 514, endPoint y: 442, distance: 41.7
click at [472, 447] on span "[PERSON_NAME]" at bounding box center [467, 441] width 29 height 23
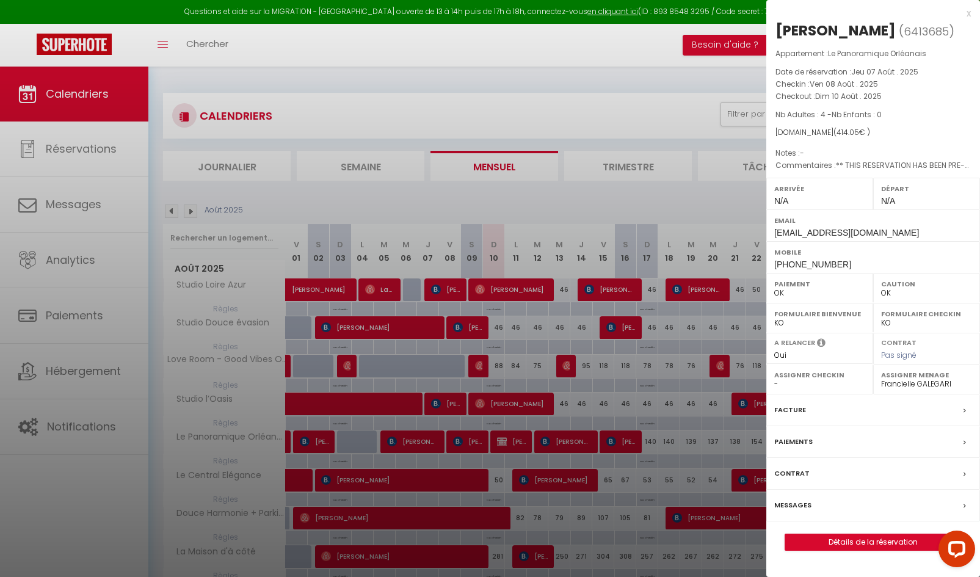
click at [795, 511] on label "Messages" at bounding box center [792, 505] width 37 height 13
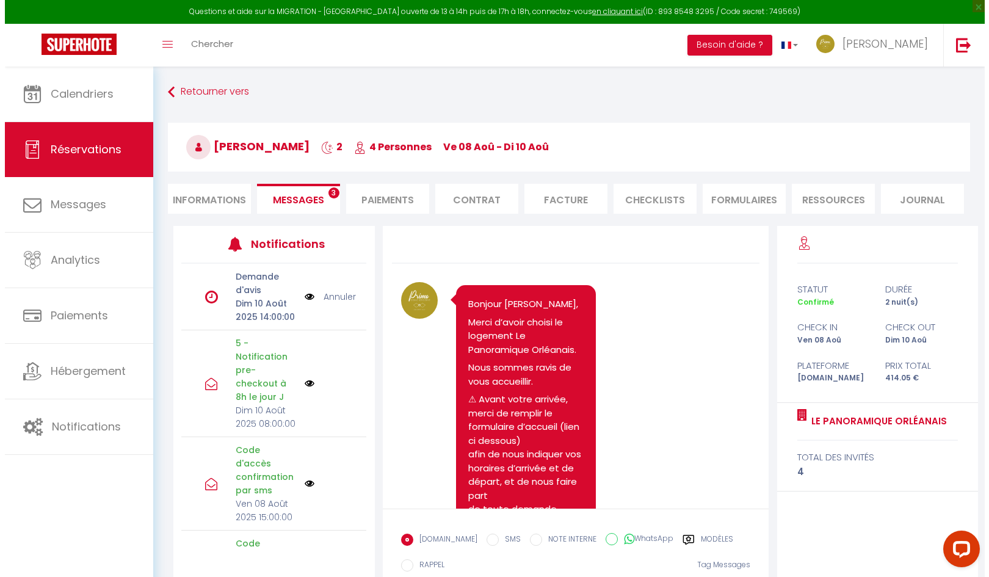
scroll to position [4038, 0]
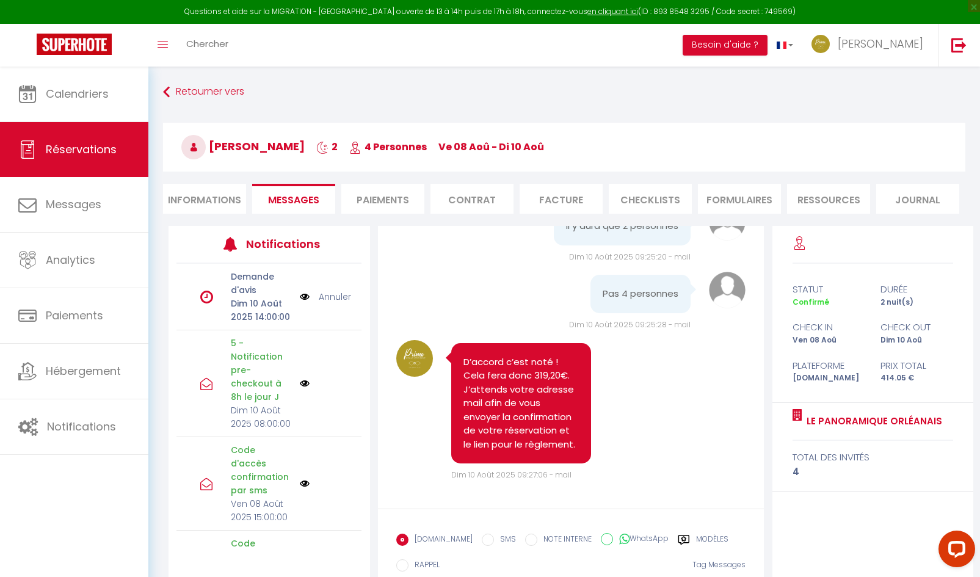
click at [217, 198] on li "Informations" at bounding box center [204, 199] width 83 height 30
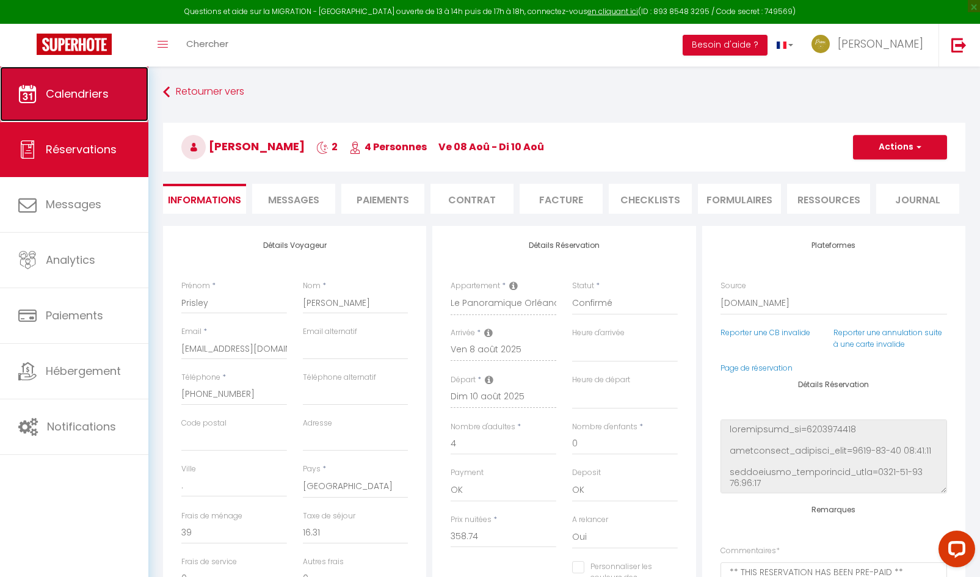
click at [71, 106] on link "Calendriers" at bounding box center [74, 94] width 148 height 55
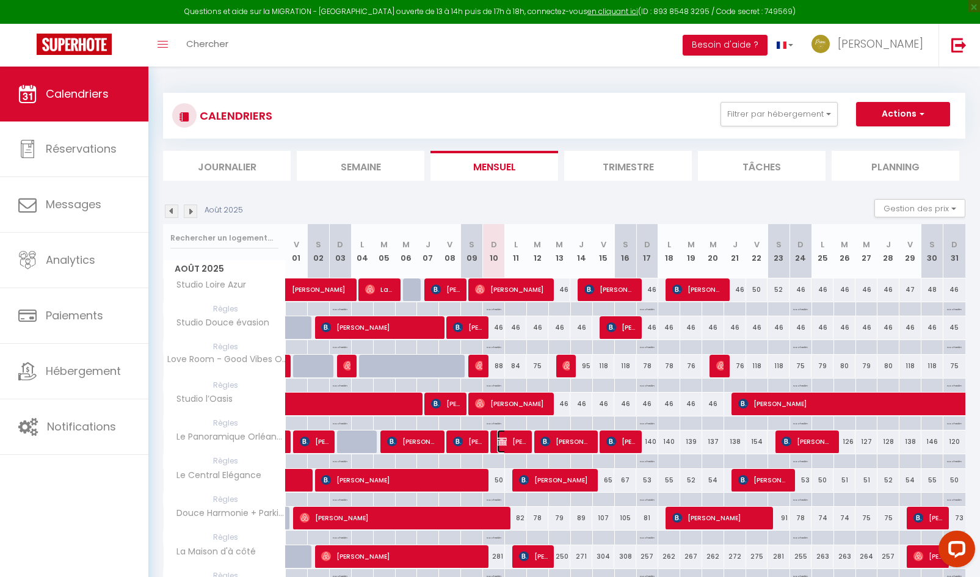
click at [505, 440] on img at bounding box center [502, 441] width 10 height 10
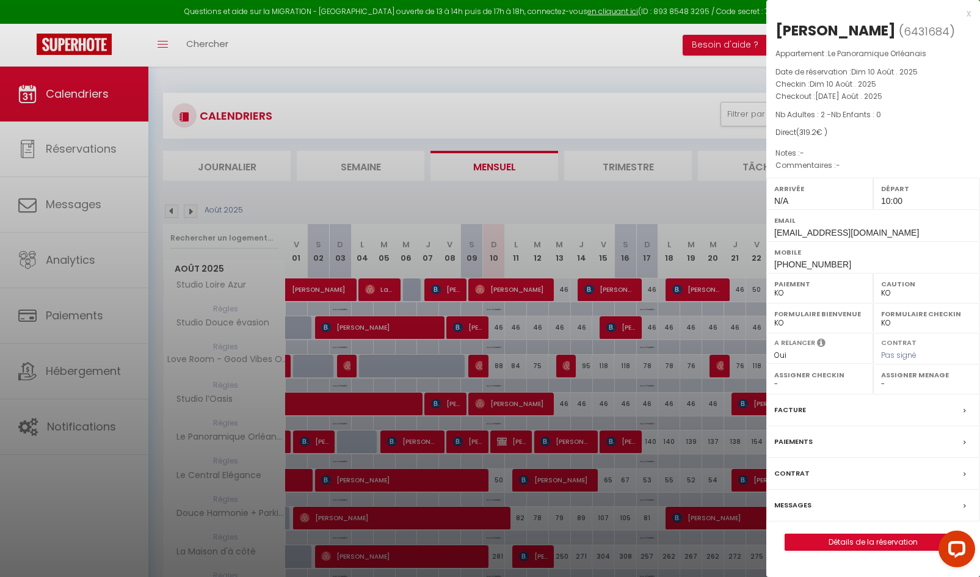
click at [792, 448] on label "Paiements" at bounding box center [793, 441] width 38 height 13
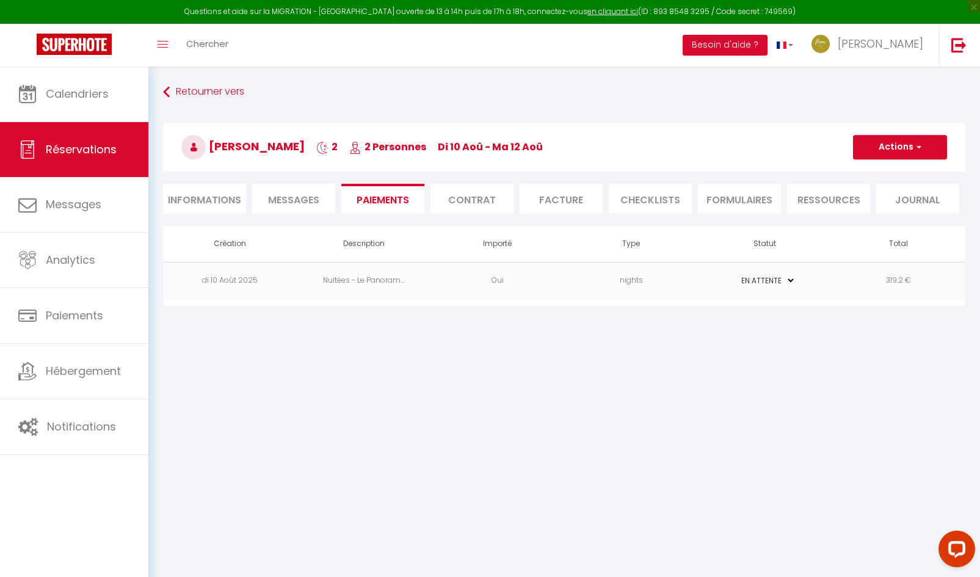
click at [890, 279] on td "319.2 €" at bounding box center [898, 280] width 134 height 37
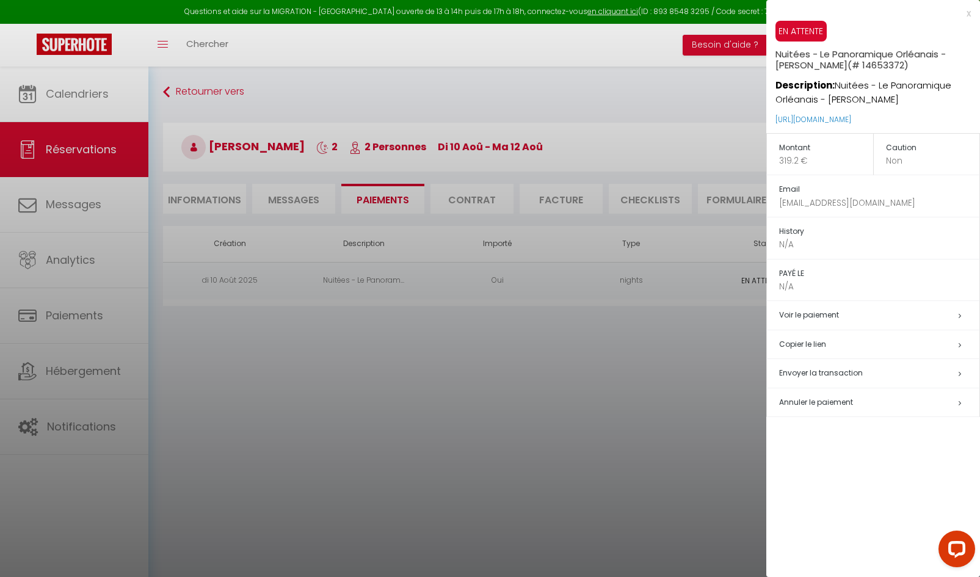
click at [802, 377] on span "Envoyer la transaction" at bounding box center [821, 372] width 84 height 10
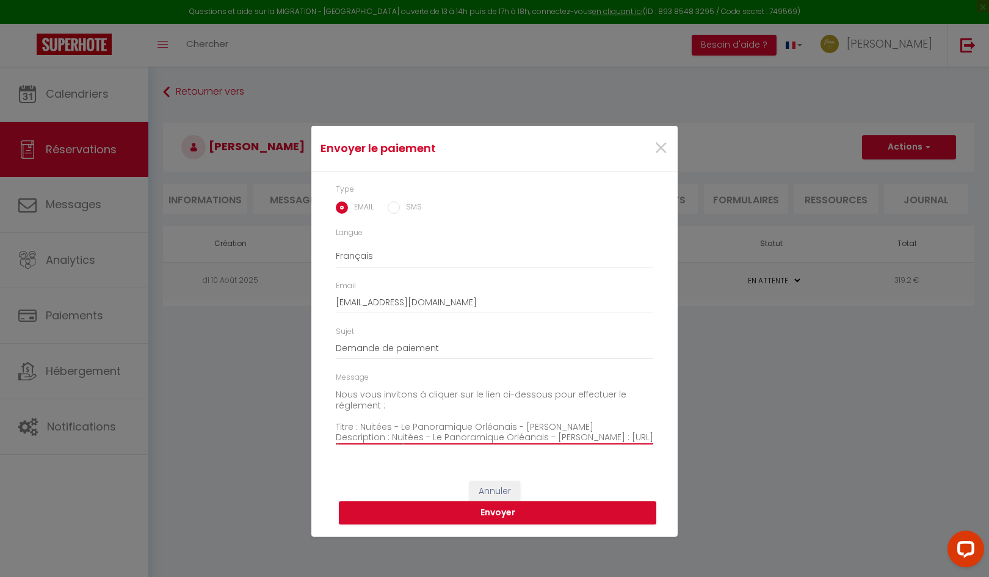
scroll to position [24, 0]
click at [497, 413] on textarea "Bonjour, Nous vous invitons à cliquer sur le lien ci-dessous pour effectuer le …" at bounding box center [494, 414] width 317 height 62
click at [367, 405] on textarea "Bonjour, Nous vous invitons à cliquer sur le lien ci-dessous pour effectuer le …" at bounding box center [494, 414] width 317 height 62
click at [359, 421] on textarea "Bonjour, Nous vous invitons à cliquer sur le lien ci-dessous pour effectuer le …" at bounding box center [494, 414] width 317 height 62
click at [447, 420] on textarea "Bonjour, Nous vous invitons à cliquer sur le lien ci-dessous pour effectuer le …" at bounding box center [494, 414] width 317 height 62
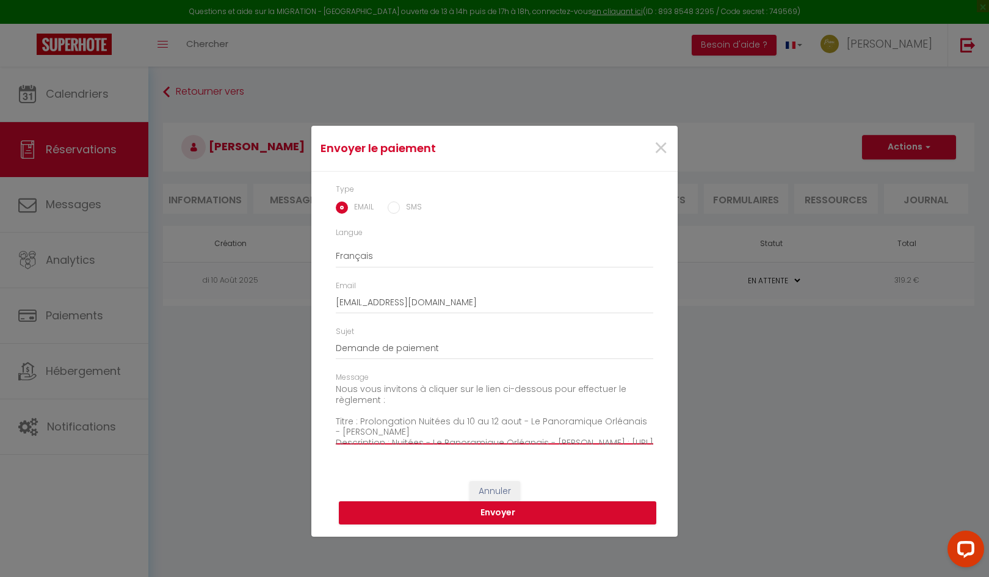
click at [434, 431] on textarea "Bonjour, Nous vous invitons à cliquer sur le lien ci-dessous pour effectuer le …" at bounding box center [494, 414] width 317 height 62
click at [436, 431] on textarea "Bonjour, Nous vous invitons à cliquer sur le lien ci-dessous pour effectuer le …" at bounding box center [494, 414] width 317 height 62
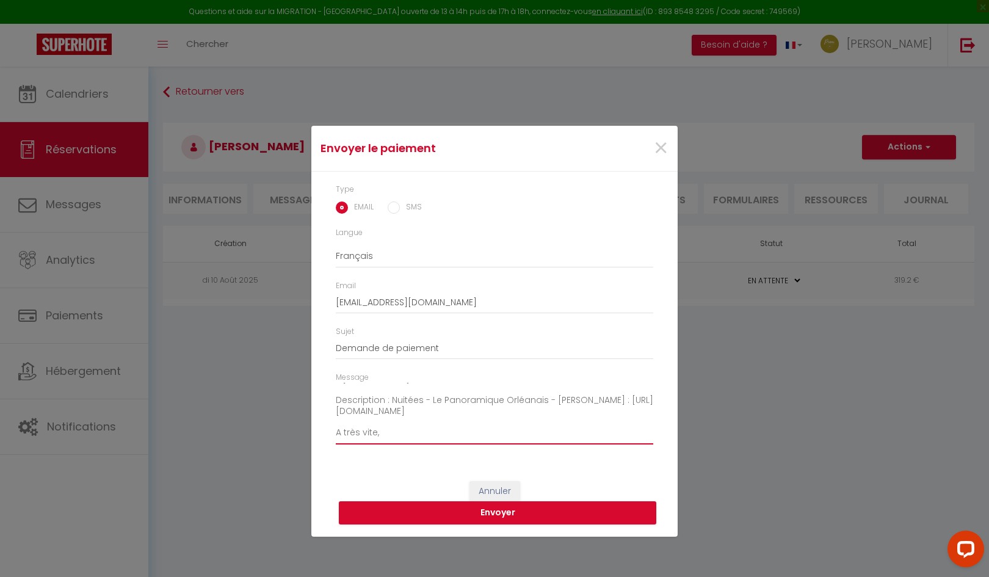
click at [641, 402] on textarea "Bonjour, Nous vous invitons à cliquer sur le lien ci-dessous pour effectuer le …" at bounding box center [494, 414] width 317 height 62
click at [403, 384] on textarea "Bonjour, Nous vous invitons à cliquer sur le lien ci-dessous pour effectuer le …" at bounding box center [494, 414] width 317 height 62
click at [458, 435] on textarea "Bonjour, Nous vous invitons à cliquer sur le lien ci-dessous pour effectuer le …" at bounding box center [494, 414] width 317 height 62
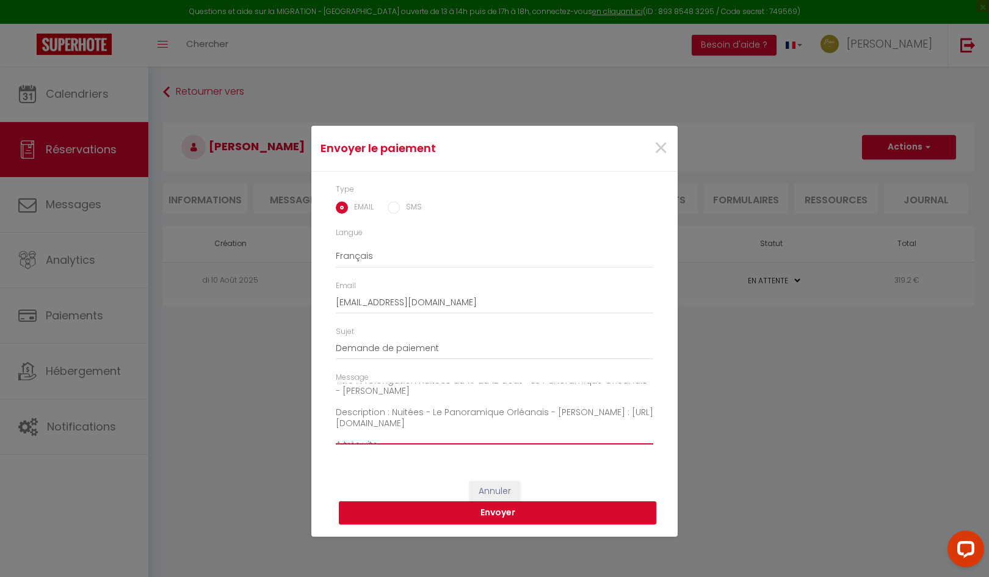
click at [406, 403] on textarea "Bonjour, Nous vous invitons à cliquer sur le lien ci-dessous pour effectuer le …" at bounding box center [494, 414] width 317 height 62
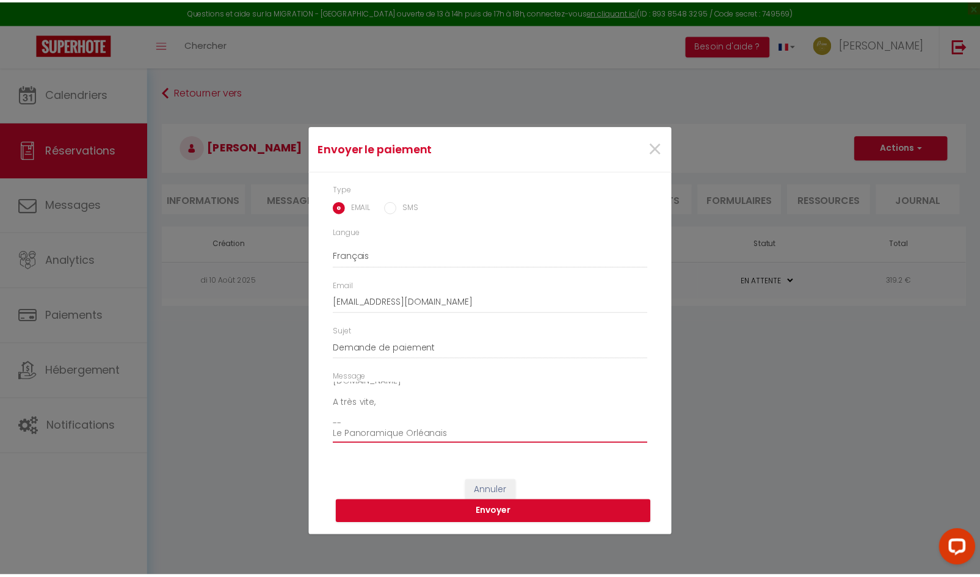
scroll to position [114, 0]
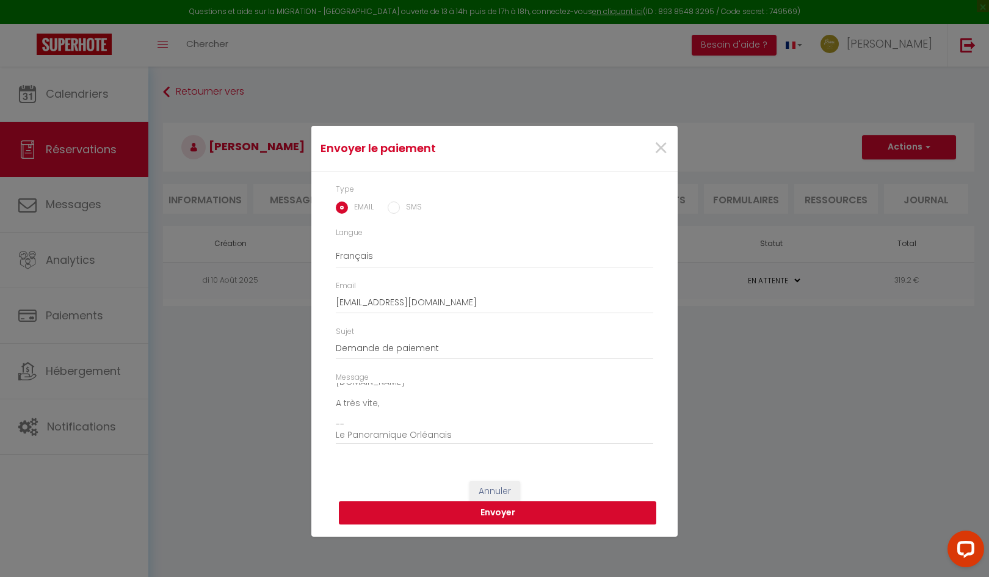
click at [527, 517] on button "Envoyer" at bounding box center [497, 512] width 317 height 23
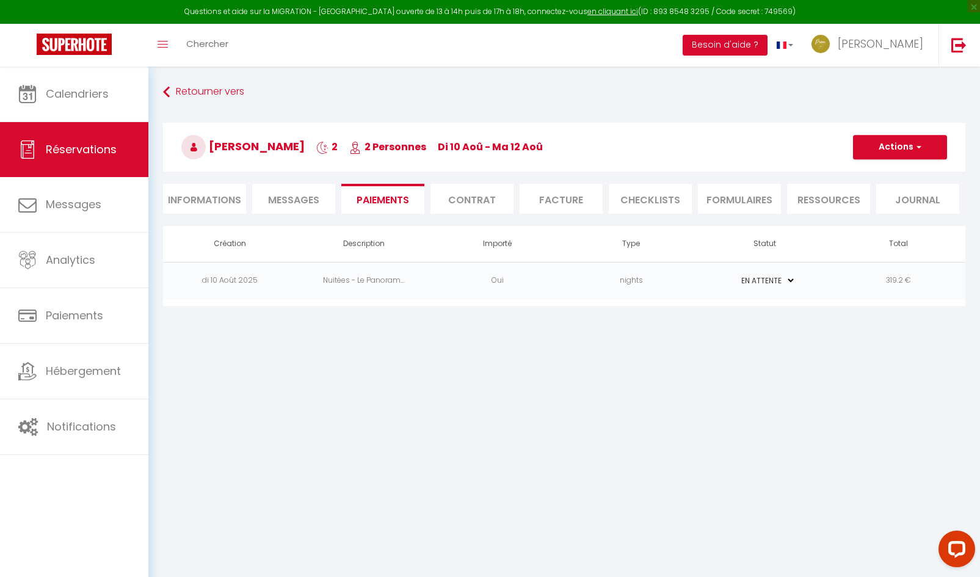
click at [188, 209] on li "Informations" at bounding box center [204, 199] width 83 height 30
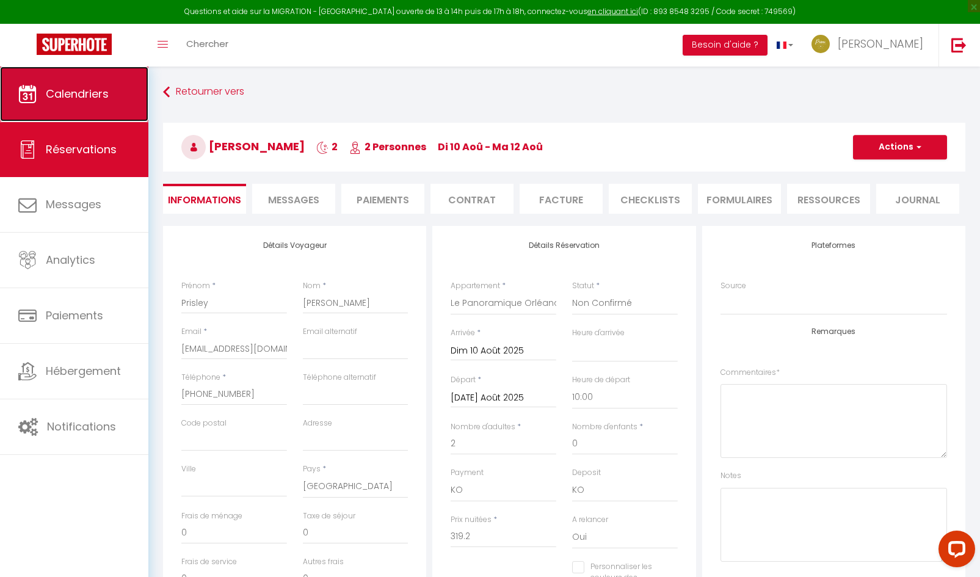
click at [78, 101] on span "Calendriers" at bounding box center [77, 93] width 63 height 15
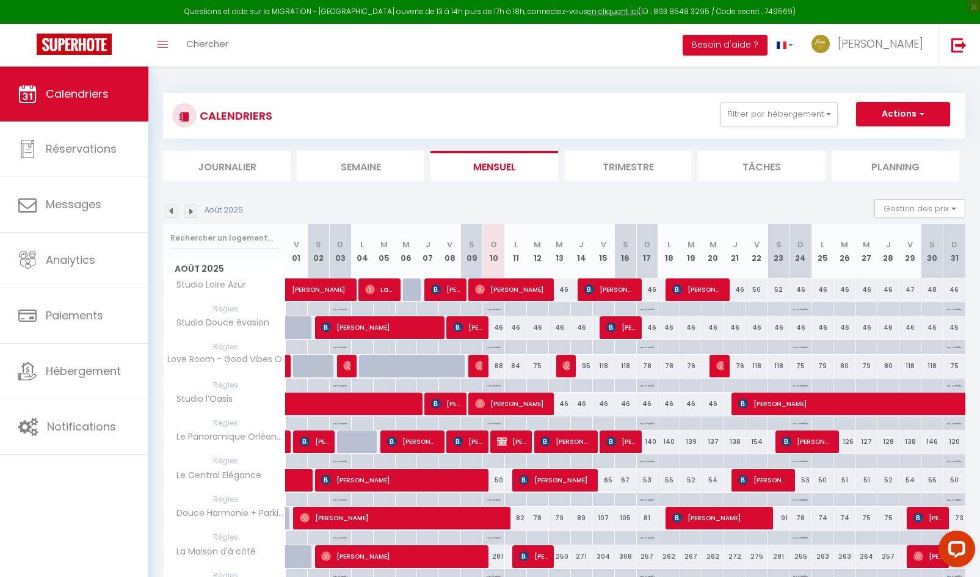
scroll to position [122, 0]
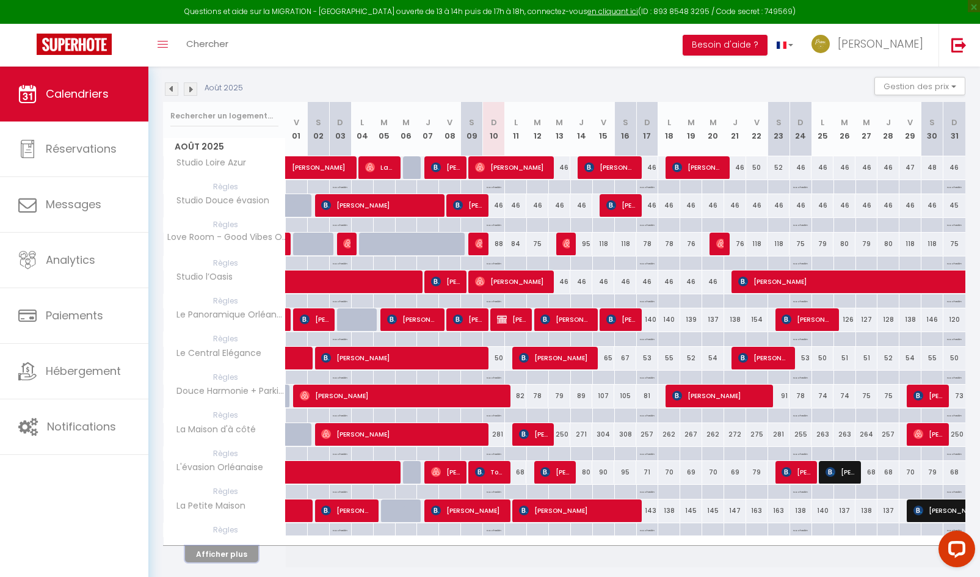
drag, startPoint x: 228, startPoint y: 549, endPoint x: 450, endPoint y: 435, distance: 250.0
click at [228, 549] on button "Afficher plus" at bounding box center [221, 554] width 73 height 16
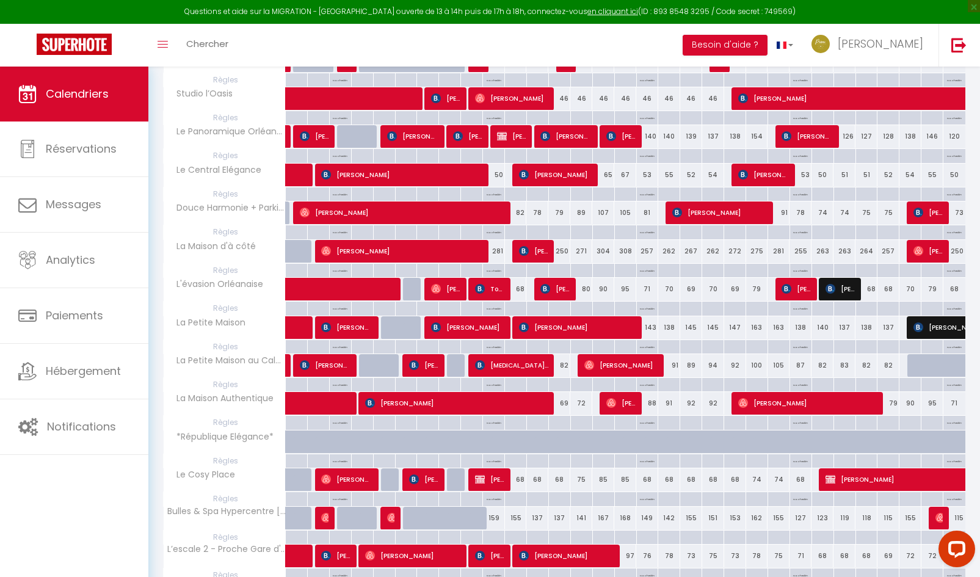
scroll to position [427, 0]
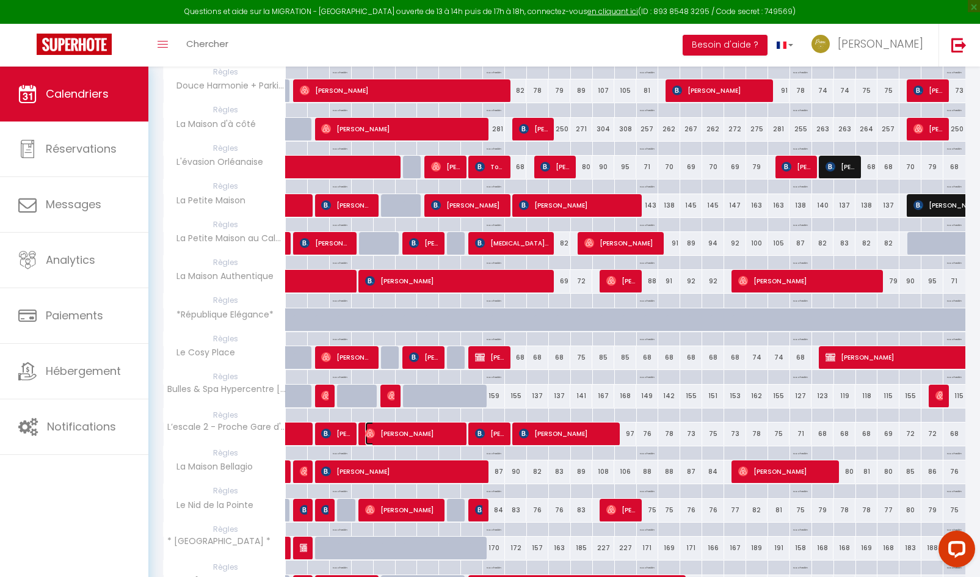
click at [402, 435] on span "[PERSON_NAME]" at bounding box center [412, 433] width 95 height 23
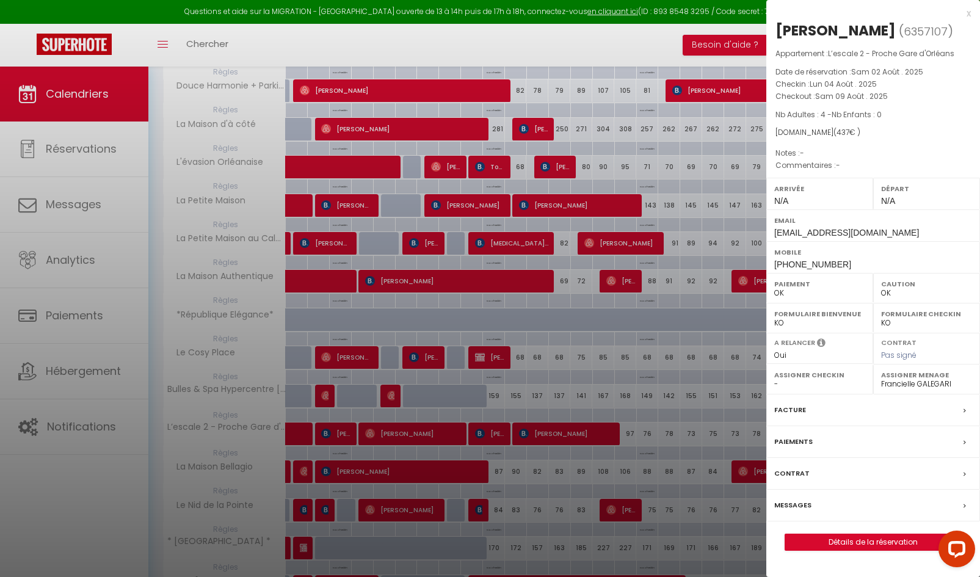
click at [794, 509] on label "Messages" at bounding box center [792, 505] width 37 height 13
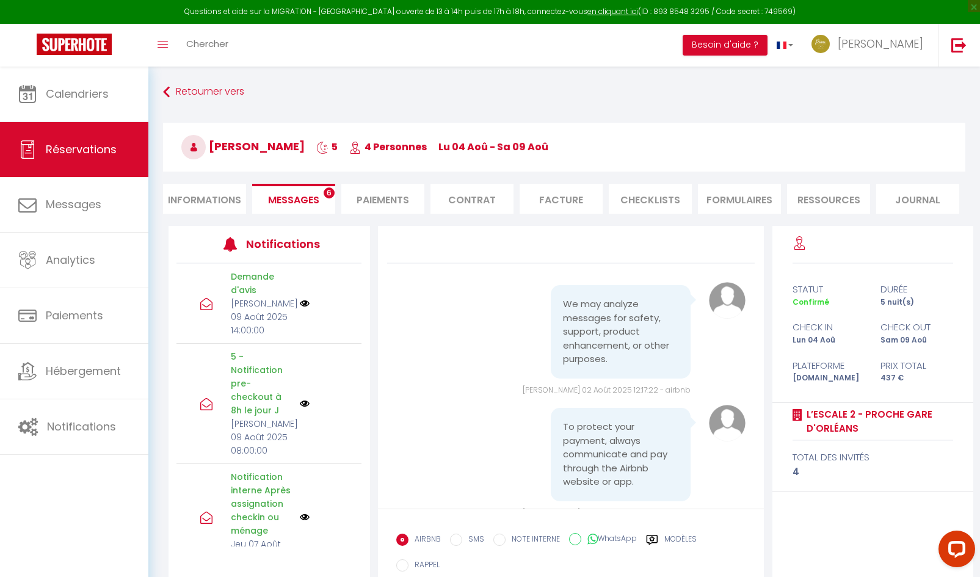
scroll to position [2931, 0]
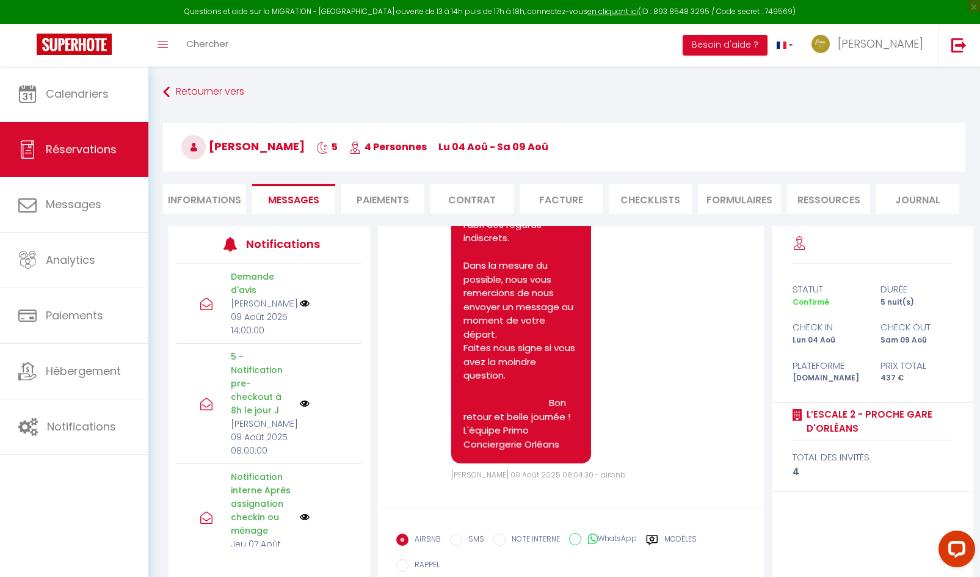
click at [450, 544] on input "SMS" at bounding box center [456, 539] width 12 height 12
click at [685, 535] on label "Modèles" at bounding box center [680, 540] width 32 height 15
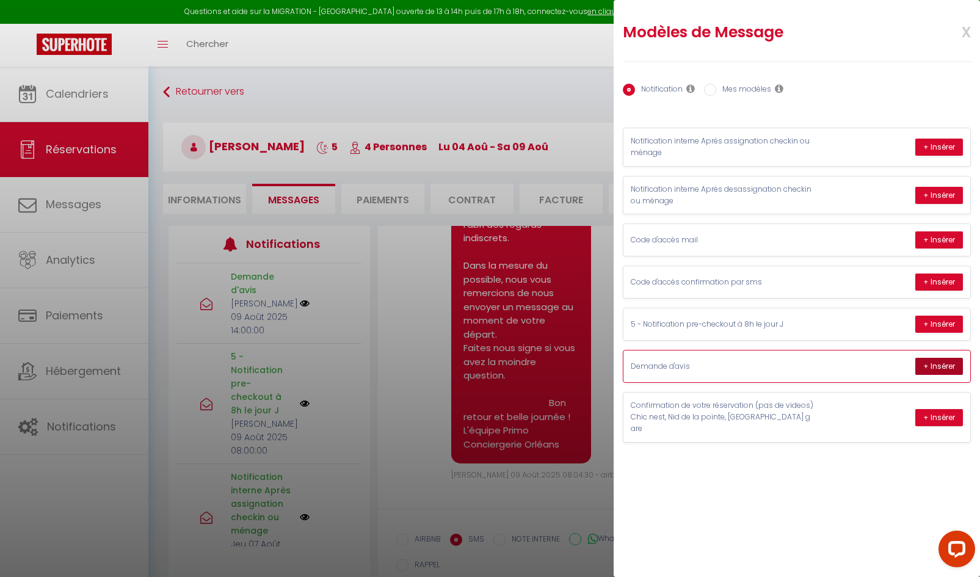
click at [927, 364] on button "+ Insérer" at bounding box center [939, 366] width 48 height 17
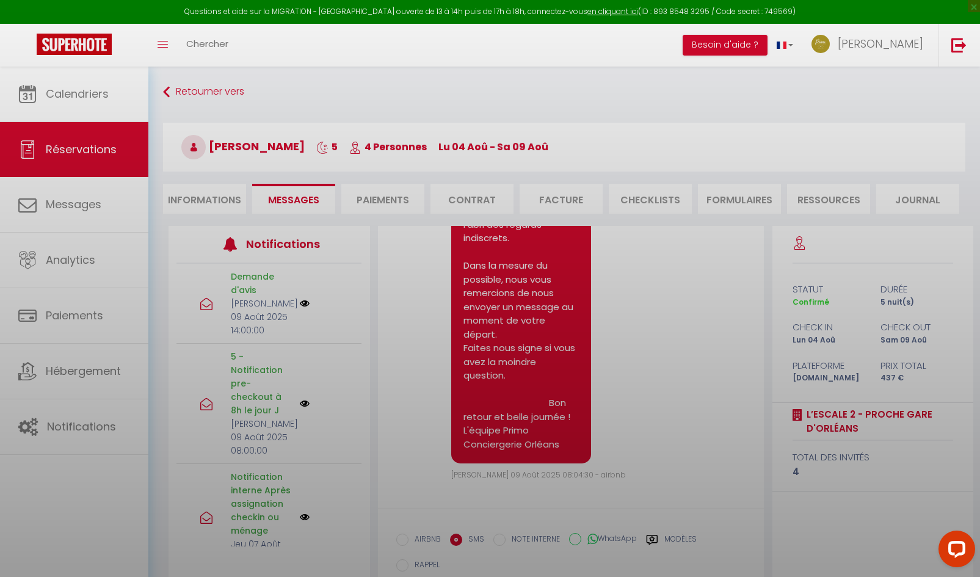
scroll to position [81, 0]
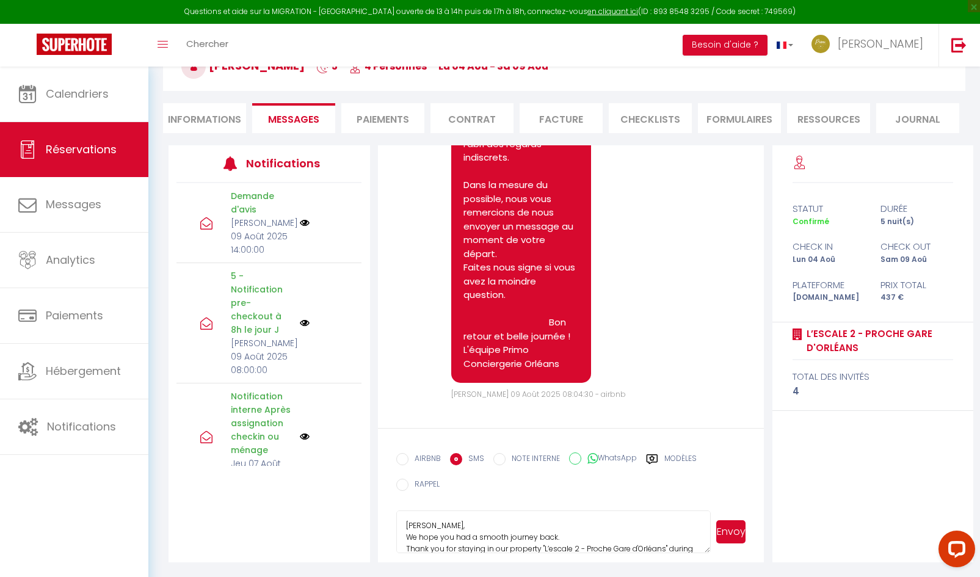
click at [673, 460] on label "Modèles" at bounding box center [680, 460] width 32 height 15
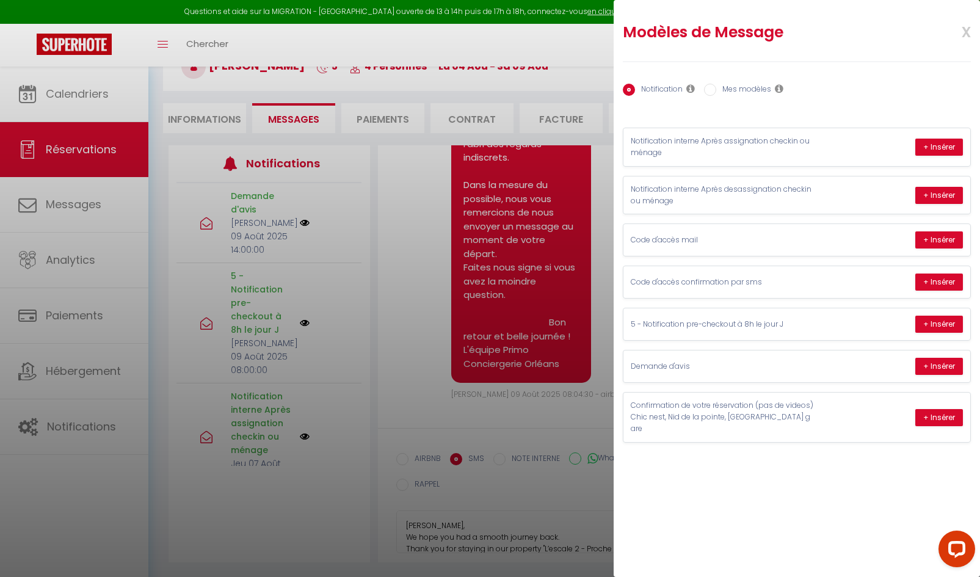
click at [705, 93] on input "Mes modèles" at bounding box center [710, 90] width 12 height 12
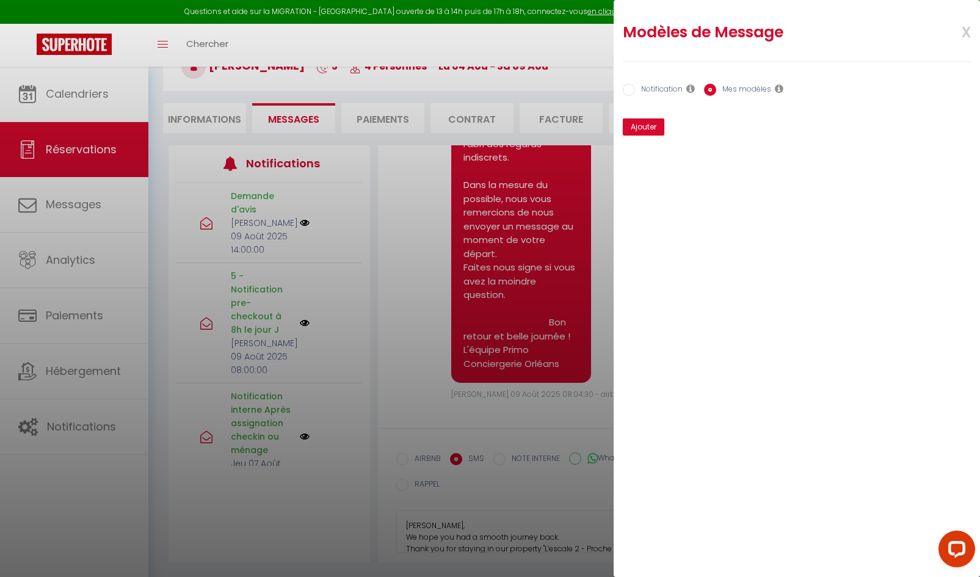
click at [635, 92] on label "Notification" at bounding box center [659, 90] width 48 height 13
click at [635, 92] on input "Notification" at bounding box center [628, 90] width 12 height 12
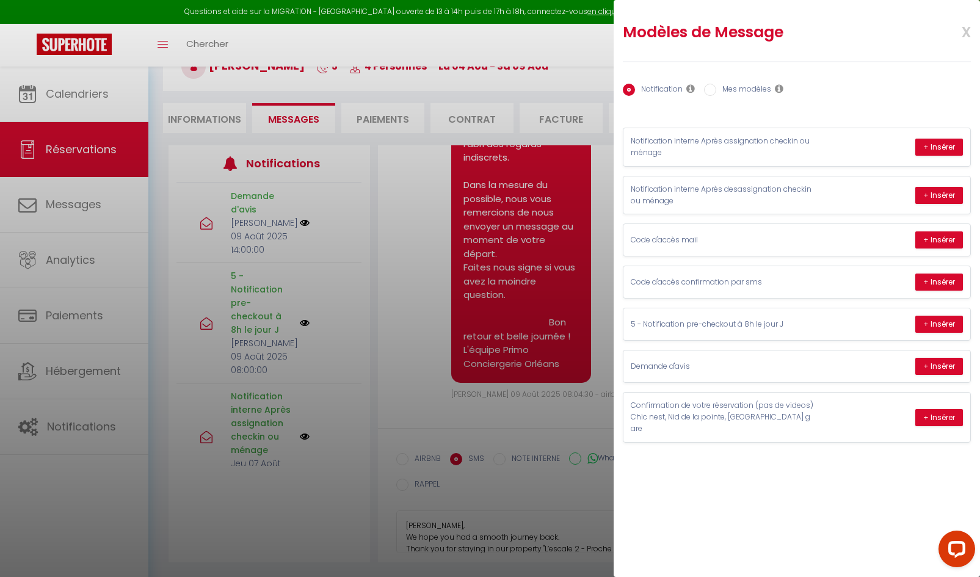
click at [541, 536] on div at bounding box center [490, 288] width 980 height 577
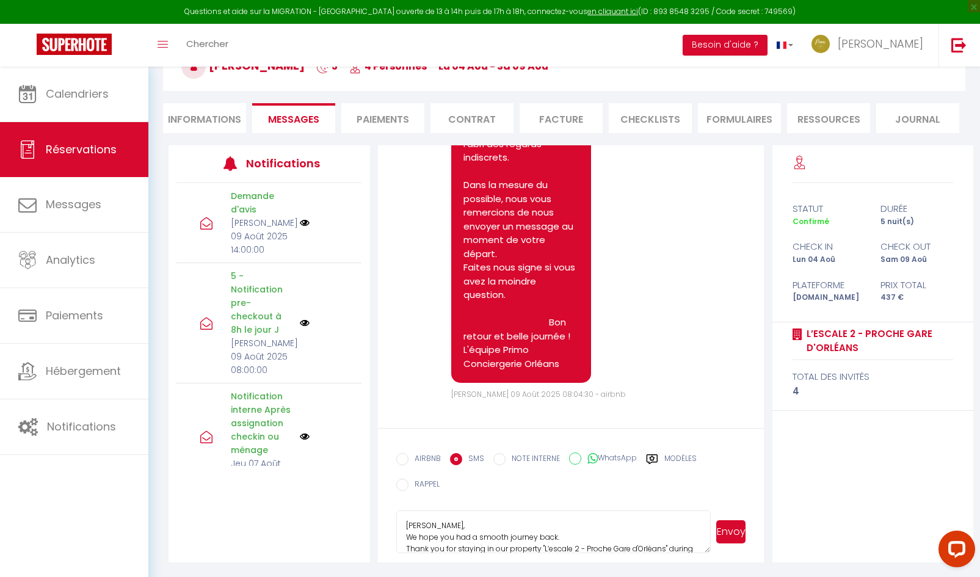
scroll to position [150, 0]
drag, startPoint x: 403, startPoint y: 524, endPoint x: 689, endPoint y: 580, distance: 291.0
click at [689, 496] on html "Questions et aide sur la MIGRATION - [GEOGRAPHIC_DATA] ouverte de 13 à 14h puis…" at bounding box center [490, 207] width 980 height 577
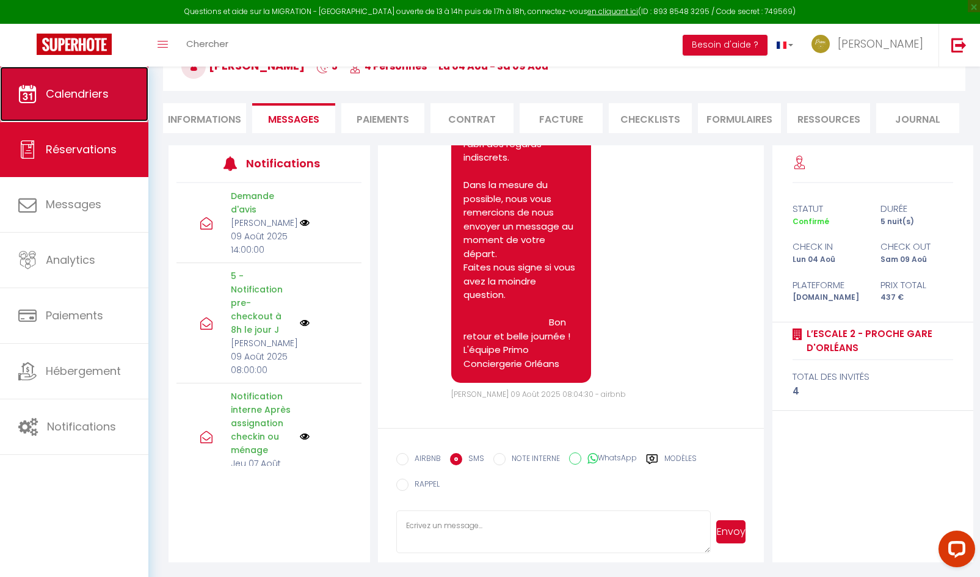
click at [83, 101] on span "Calendriers" at bounding box center [77, 93] width 63 height 15
